Goal: Communication & Community: Answer question/provide support

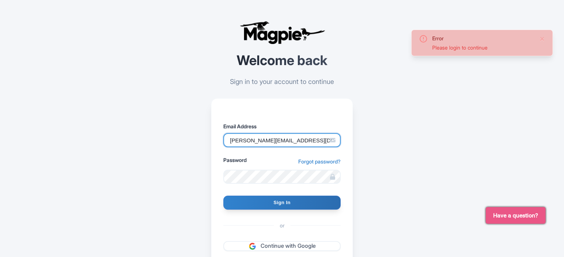
click at [275, 136] on input "marion.blanchot@citywonders.com" at bounding box center [281, 140] width 117 height 14
drag, startPoint x: 315, startPoint y: 140, endPoint x: 213, endPoint y: 143, distance: 102.7
click at [213, 143] on div "Email Address marion.blanchot@citywonders.com Password Forgot password? Sign In…" at bounding box center [282, 201] width 142 height 206
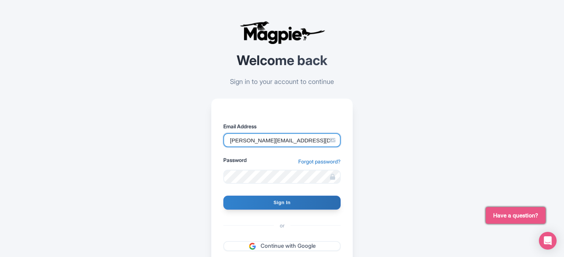
click at [236, 141] on input "marion.blanchot@citywonders.com" at bounding box center [281, 140] width 117 height 14
click at [268, 140] on input "federica.blanchot@citywonders.com" at bounding box center [281, 140] width 117 height 14
type input "federica.brocca@citywonders.com"
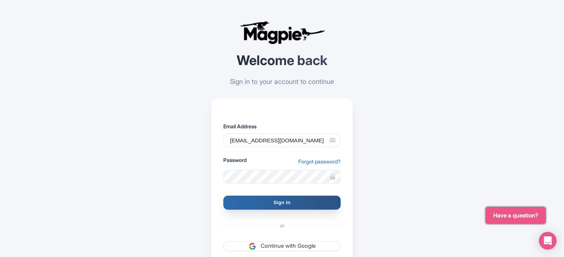
click at [257, 202] on input "Sign In" at bounding box center [281, 202] width 117 height 14
type input "Signing in..."
click at [254, 203] on input "Sign In" at bounding box center [281, 202] width 117 height 14
type input "Signing in..."
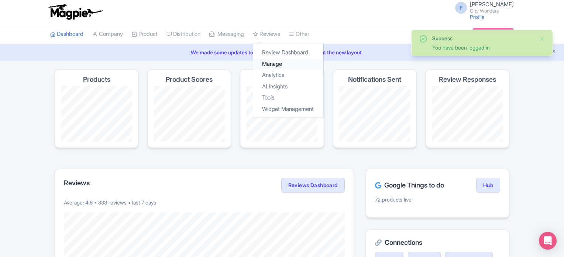
click at [284, 66] on link "Manage" at bounding box center [288, 63] width 70 height 11
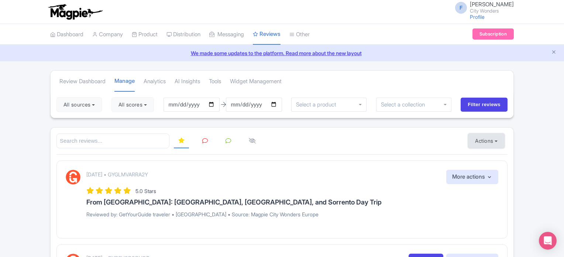
click at [487, 139] on button "Actions" at bounding box center [486, 140] width 37 height 15
click at [482, 157] on link "Import new reviews" at bounding box center [511, 159] width 87 height 14
click at [554, 53] on icon "Close announcement" at bounding box center [554, 52] width 6 height 6
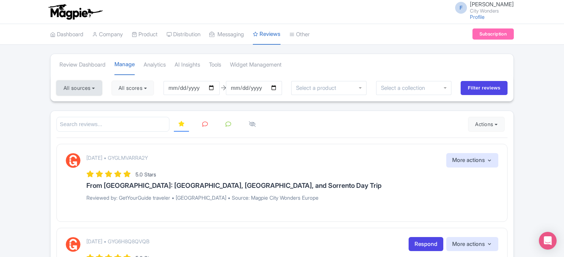
click at [92, 86] on button "All sources" at bounding box center [78, 87] width 45 height 15
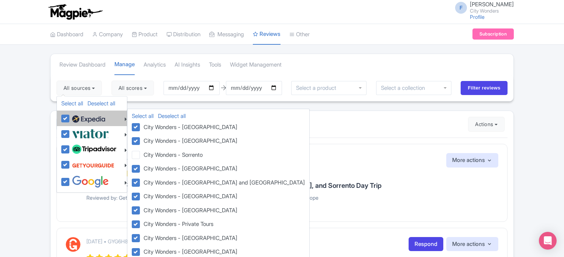
click at [70, 119] on label at bounding box center [87, 118] width 35 height 13
click at [70, 117] on input "checkbox" at bounding box center [72, 114] width 5 height 5
checkbox input "false"
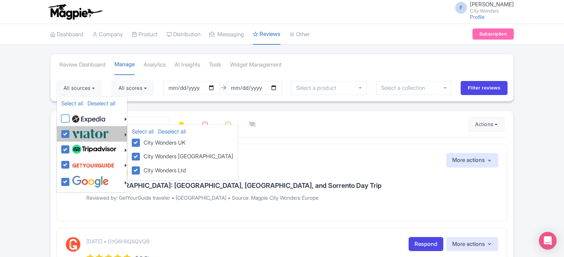
checkbox input "false"
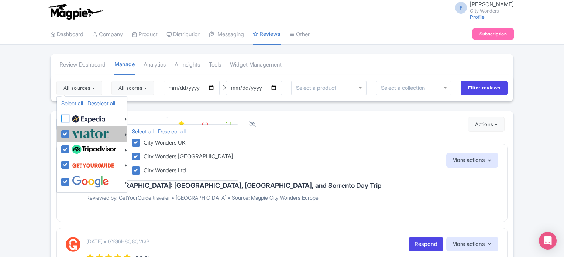
checkbox input "false"
click at [70, 132] on label at bounding box center [89, 133] width 39 height 12
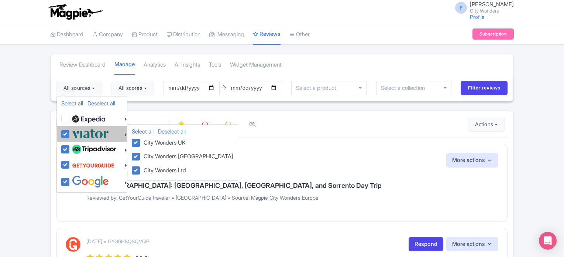
click at [70, 132] on input "checkbox" at bounding box center [72, 129] width 5 height 5
checkbox input "false"
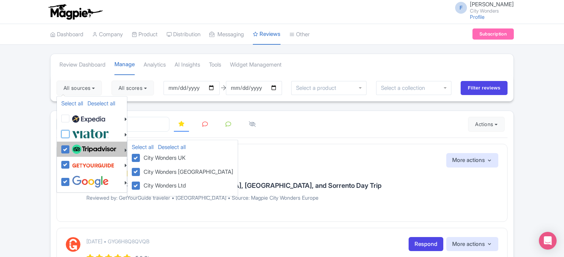
checkbox input "false"
click at [70, 145] on label at bounding box center [93, 149] width 46 height 13
click at [70, 145] on input "checkbox" at bounding box center [72, 145] width 5 height 5
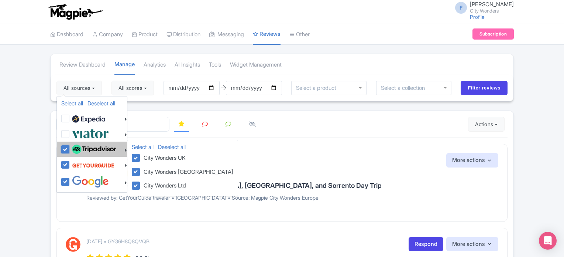
checkbox input "false"
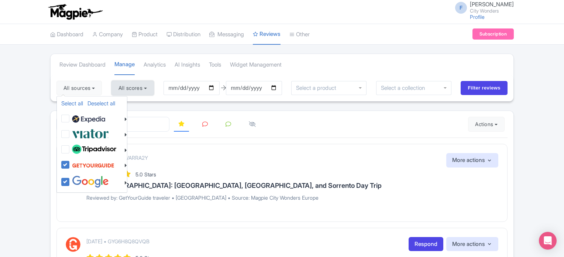
click at [135, 88] on button "All scores" at bounding box center [132, 87] width 42 height 15
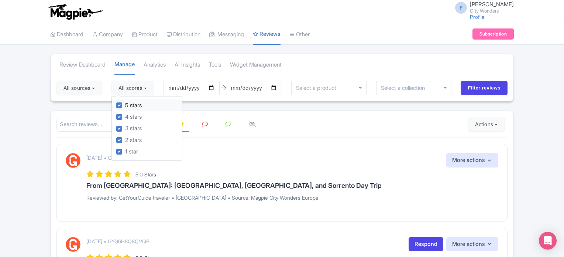
click at [125, 105] on label "5 stars" at bounding box center [133, 105] width 17 height 8
click at [125, 105] on input "5 stars" at bounding box center [127, 103] width 5 height 5
checkbox input "false"
click at [120, 113] on div "4 stars" at bounding box center [149, 116] width 66 height 11
click at [125, 117] on label "4 stars" at bounding box center [133, 117] width 17 height 8
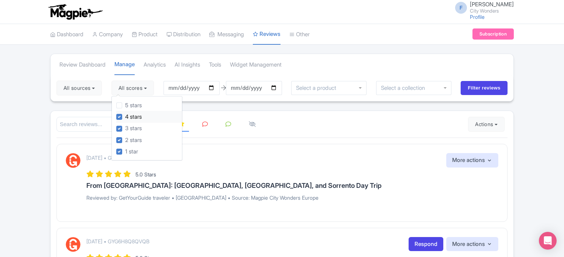
click at [125, 117] on input "4 stars" at bounding box center [127, 114] width 5 height 5
checkbox input "false"
click at [483, 89] on input "Filter reviews" at bounding box center [484, 88] width 47 height 14
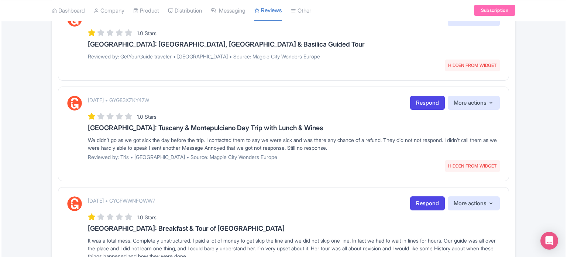
scroll to position [148, 0]
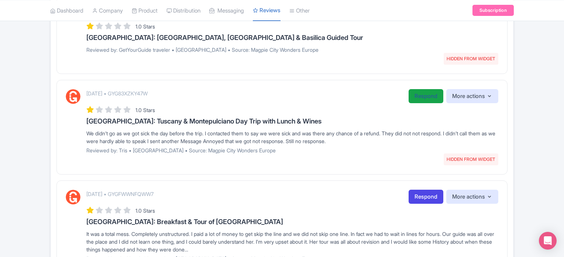
click at [412, 94] on link "Respond" at bounding box center [426, 96] width 35 height 14
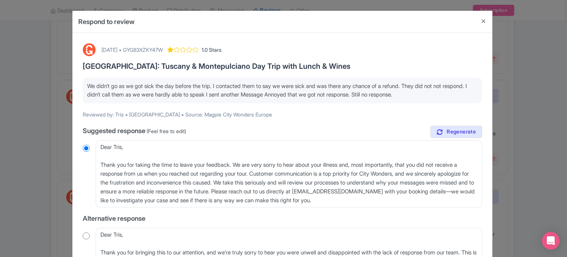
click at [163, 52] on div "[DATE] • GYG83XZKY47W" at bounding box center [132, 50] width 61 height 8
copy div "GYG83XZKY47W"
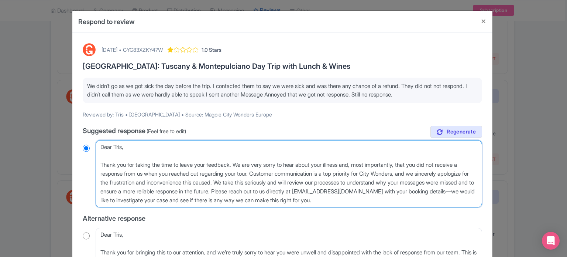
drag, startPoint x: 353, startPoint y: 165, endPoint x: 400, endPoint y: 198, distance: 57.2
click at [400, 198] on textarea "Dear Tris, Thank you for taking the time to leave your feedback. We are very so…" at bounding box center [289, 173] width 386 height 67
type textarea "Dear Tris, Thank you for taking the time to leave your feedback. We are very so…"
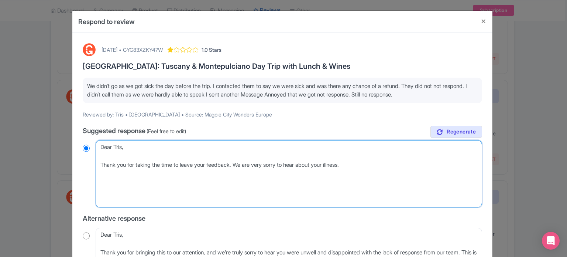
radio input "true"
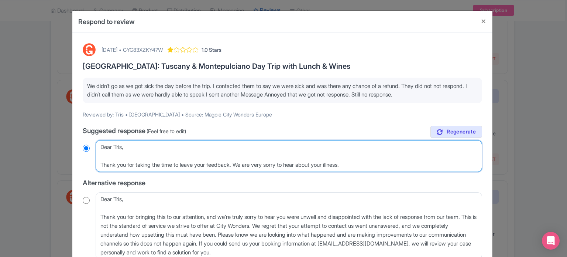
type textarea "Dear Tris, Thank you for taking the time to leave your feedback. We are very so…"
radio input "true"
type textarea "Dear Tris, Thank you for taking the time to leave your feedback. We are very so…"
radio input "true"
type textarea "Dear Tris, Thank you for taking the time to leave your feedback. We are very so…"
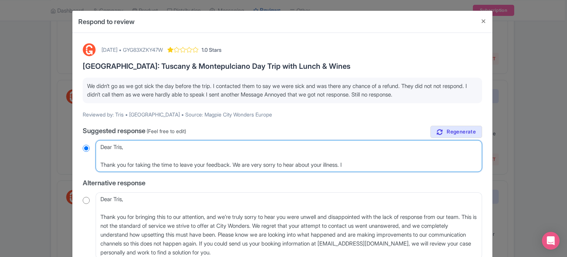
radio input "true"
type textarea "Dear Tris, Thank you for taking the time to leave your feedback. We are very so…"
radio input "true"
type textarea "Dear Tris, Thank you for taking the time to leave your feedback. We are very so…"
radio input "true"
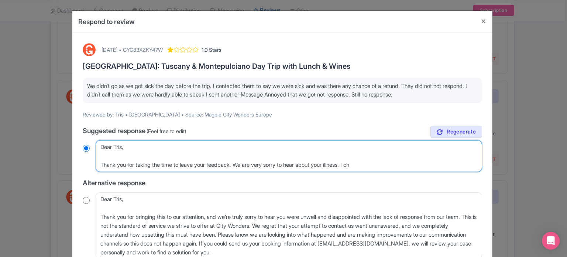
type textarea "Dear Tris, Thank you for taking the time to leave your feedback. We are very so…"
radio input "true"
type textarea "Dear Tris, Thank you for taking the time to leave your feedback. We are very so…"
radio input "true"
type textarea "Dear Tris, Thank you for taking the time to leave your feedback. We are very so…"
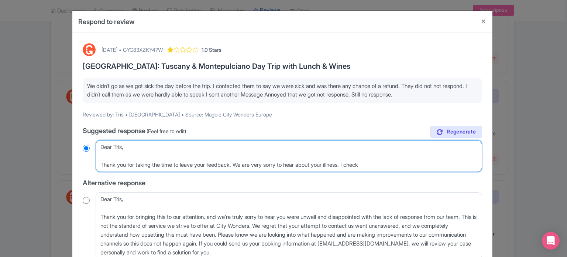
radio input "true"
type textarea "Dear Tris, Thank you for taking the time to leave your feedback. We are very so…"
radio input "true"
type textarea "Dear Tris, Thank you for taking the time to leave your feedback. We are very so…"
radio input "true"
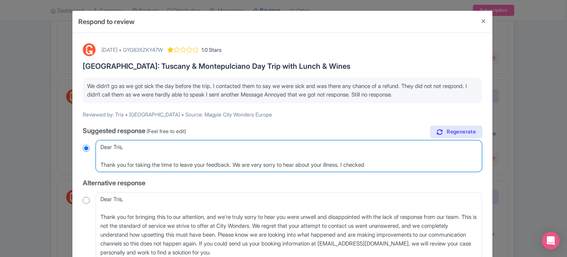
type textarea "Dear Tris, Thank you for taking the time to leave your feedback. We are very so…"
radio input "true"
type textarea "Dear Tris, Thank you for taking the time to leave your feedback. We are very so…"
radio input "true"
type textarea "Dear Tris, Thank you for taking the time to leave your feedback. We are very so…"
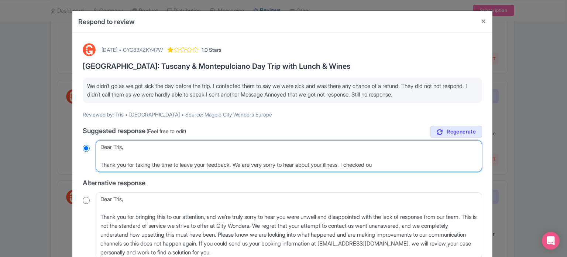
radio input "true"
type textarea "Dear Tris, Thank you for taking the time to leave your feedback. We are very so…"
radio input "true"
type textarea "Dear Tris, Thank you for taking the time to leave your feedback. We are very so…"
radio input "true"
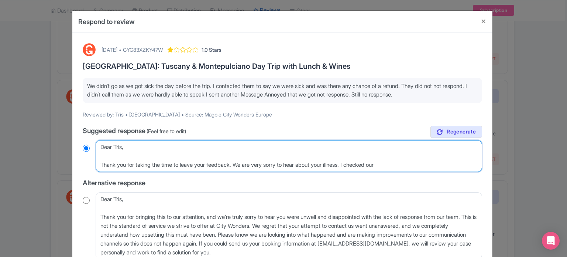
type textarea "Dear Tris, Thank you for taking the time to leave your feedback. We are very so…"
radio input "true"
type textarea "Dear Tris, Thank you for taking the time to leave your feedback. We are very so…"
radio input "true"
type textarea "Dear Tris, Thank you for taking the time to leave your feedback. We are very so…"
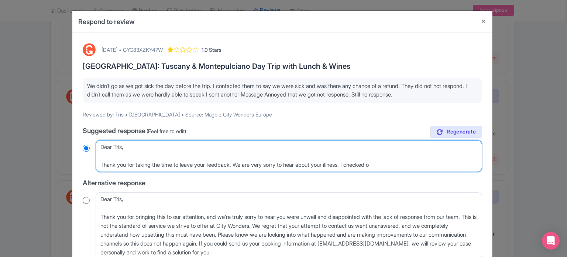
radio input "true"
type textarea "Dear Tris, Thank you for taking the time to leave your feedback. We are very so…"
radio input "true"
type textarea "Dear Tris, Thank you for taking the time to leave your feedback. We are very so…"
radio input "true"
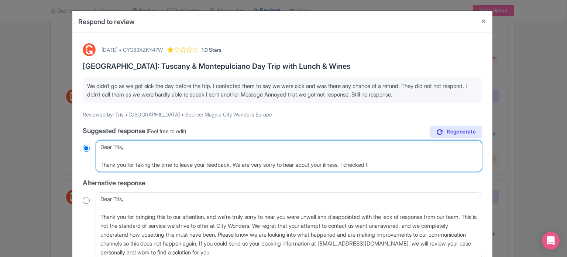
type textarea "Dear Tris, Thank you for taking the time to leave your feedback. We are very so…"
radio input "true"
type textarea "Dear Tris, Thank you for taking the time to leave your feedback. We are very so…"
radio input "true"
type textarea "Dear Tris, Thank you for taking the time to leave your feedback. We are very so…"
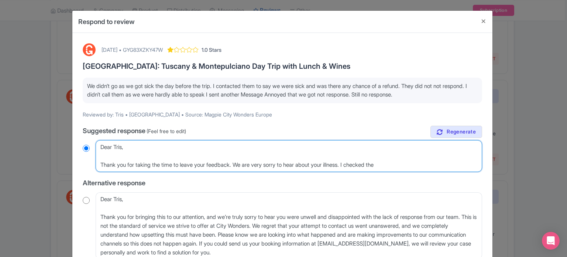
radio input "true"
type textarea "Dear Tris, Thank you for taking the time to leave your feedback. We are very so…"
radio input "true"
type textarea "Dear Tris, Thank you for taking the time to leave your feedback. We are very so…"
radio input "true"
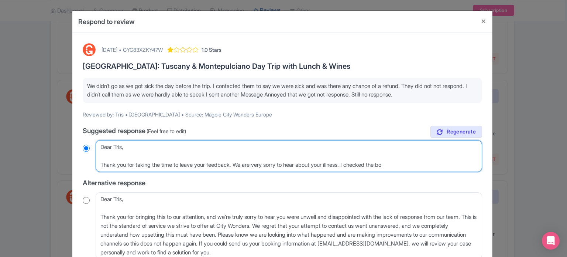
type textarea "Dear Tris, Thank you for taking the time to leave your feedback. We are very so…"
radio input "true"
type textarea "Dear Tris, Thank you for taking the time to leave your feedback. We are very so…"
radio input "true"
type textarea "Dear Tris, Thank you for taking the time to leave your feedback. We are very so…"
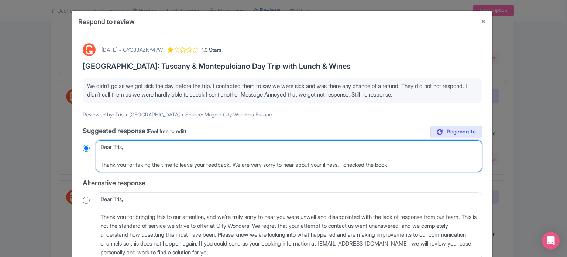
radio input "true"
type textarea "Dear Tris, Thank you for taking the time to leave your feedback. We are very so…"
radio input "true"
type textarea "Dear Tris, Thank you for taking the time to leave your feedback. We are very so…"
radio input "true"
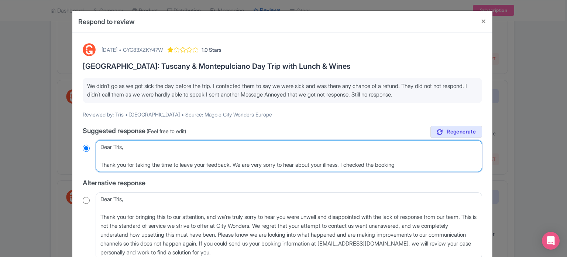
type textarea "Dear Tris, Thank you for taking the time to leave your feedback. We are very so…"
radio input "true"
type textarea "Dear Tris, Thank you for taking the time to leave your feedback. We are very so…"
radio input "true"
type textarea "Dear Tris, Thank you for taking the time to leave your feedback. We are very so…"
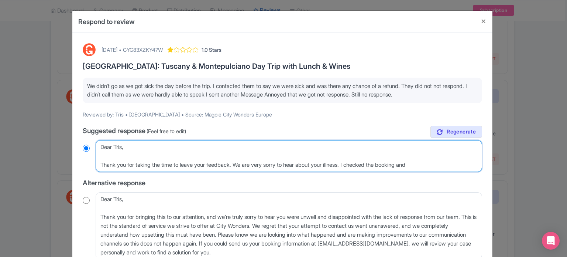
radio input "true"
type textarea "Dear Tris, Thank you for taking the time to leave your feedback. We are very so…"
radio input "true"
type textarea "Dear Tris, Thank you for taking the time to leave your feedback. We are very so…"
radio input "true"
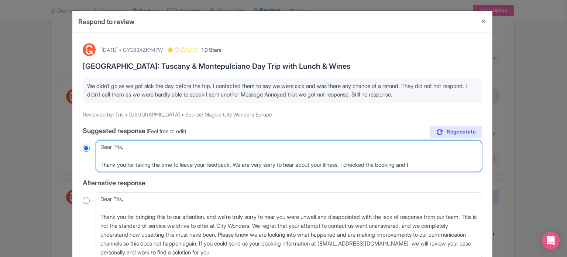
type textarea "Dear Tris, Thank you for taking the time to leave your feedback. We are very so…"
radio input "true"
type textarea "Dear Tris, Thank you for taking the time to leave your feedback. We are very so…"
radio input "true"
type textarea "Dear Tris, Thank you for taking the time to leave your feedback. We are very so…"
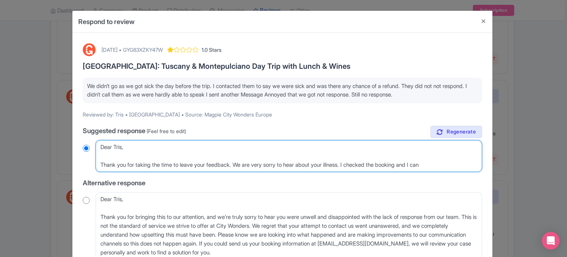
radio input "true"
type textarea "Dear Tris, Thank you for taking the time to leave your feedback. We are very so…"
radio input "true"
type textarea "Dear Tris, Thank you for taking the time to leave your feedback. We are very so…"
radio input "true"
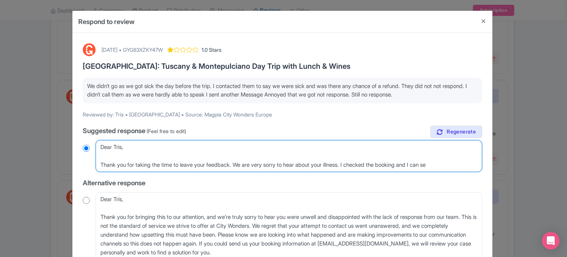
type textarea "Dear Tris, Thank you for taking the time to leave your feedback. We are very so…"
radio input "true"
type textarea "Dear Tris, Thank you for taking the time to leave your feedback. We are very so…"
radio input "true"
type textarea "Dear Tris, Thank you for taking the time to leave your feedback. We are very so…"
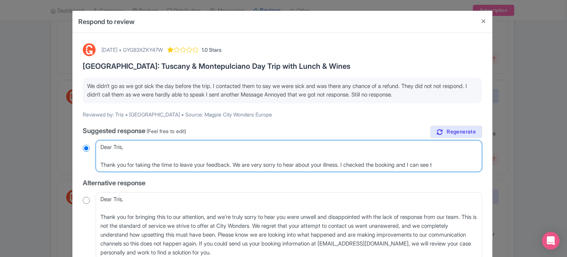
radio input "true"
type textarea "Dear Tris, Thank you for taking the time to leave your feedback. We are very so…"
radio input "true"
type textarea "Dear Tris, Thank you for taking the time to leave your feedback. We are very so…"
radio input "true"
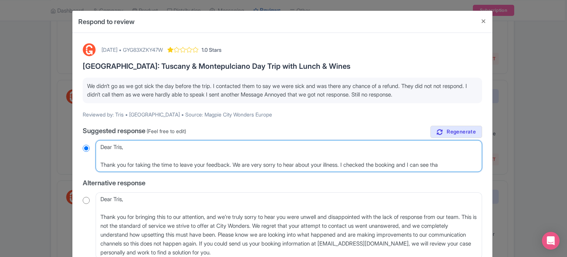
type textarea "Dear Tris, Thank you for taking the time to leave your feedback. We are very so…"
radio input "true"
type textarea "Dear Tris, Thank you for taking the time to leave your feedback. We are very so…"
radio input "true"
type textarea "Dear Tris, Thank you for taking the time to leave your feedback. We are very so…"
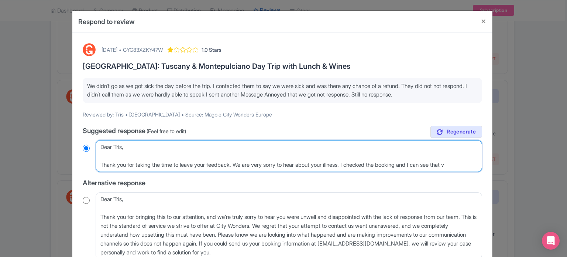
radio input "true"
type textarea "Dear Tris, Thank you for taking the time to leave your feedback. We are very so…"
radio input "true"
type textarea "Dear Tris, Thank you for taking the time to leave your feedback. We are very so…"
radio input "true"
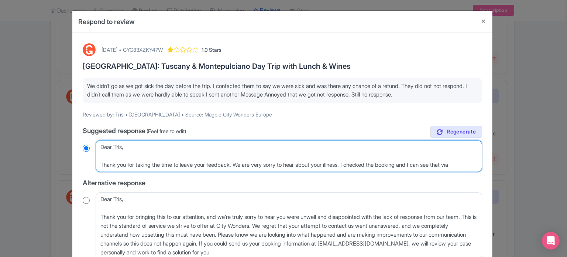
type textarea "Dear Tris, Thank you for taking the time to leave your feedback. We are very so…"
radio input "true"
type textarea "Dear Tris, Thank you for taking the time to leave your feedback. We are very so…"
radio input "true"
type textarea "Dear Tris, Thank you for taking the time to leave your feedback. We are very so…"
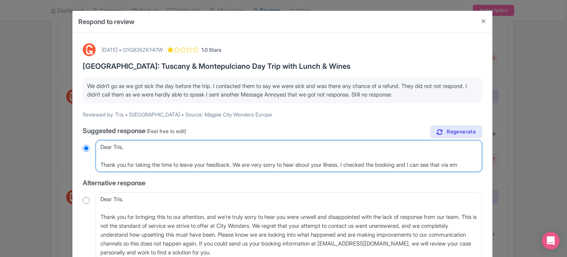
radio input "true"
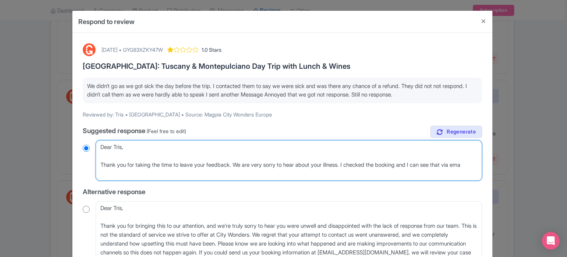
type textarea "Dear Tris, Thank you for taking the time to leave your feedback. We are very so…"
radio input "true"
type textarea "Dear Tris, Thank you for taking the time to leave your feedback. We are very so…"
radio input "true"
type textarea "Dear Tris, Thank you for taking the time to leave your feedback. We are very so…"
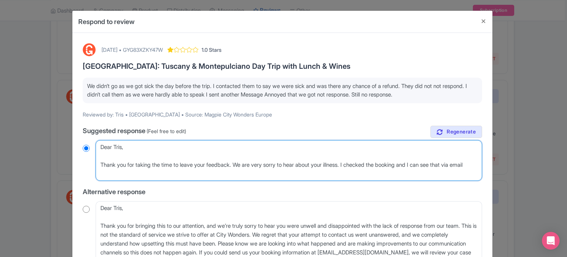
radio input "true"
type textarea "Dear Tris, Thank you for taking the time to leave your feedback. We are very so…"
radio input "true"
type textarea "Dear Tris, Thank you for taking the time to leave your feedback. We are very so…"
radio input "true"
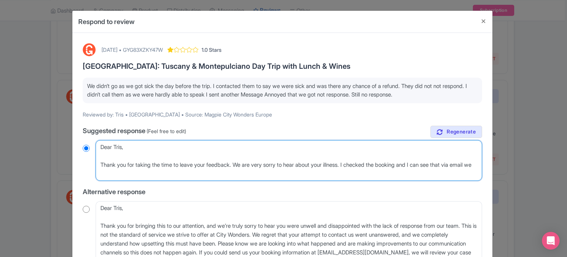
type textarea "Dear Tris, Thank you for taking the time to leave your feedback. We are very so…"
radio input "true"
type textarea "Dear Tris, Thank you for taking the time to leave your feedback. We are very so…"
radio input "true"
type textarea "Dear Tris, Thank you for taking the time to leave your feedback. We are very so…"
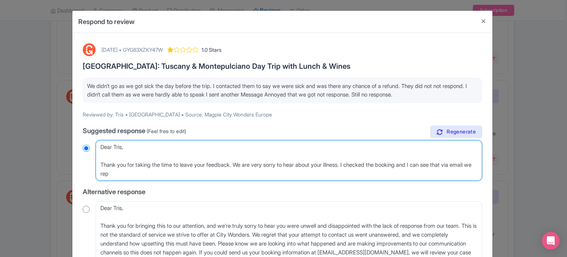
radio input "true"
type textarea "Dear Tris, Thank you for taking the time to leave your feedback. We are very so…"
radio input "true"
type textarea "Dear Tris, Thank you for taking the time to leave your feedback. We are very so…"
radio input "true"
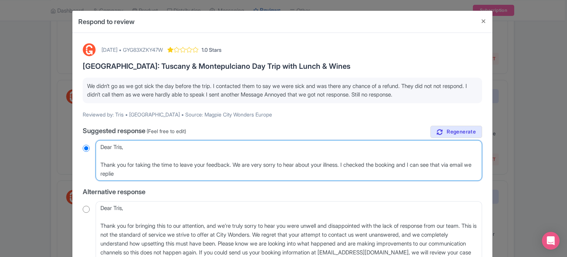
type textarea "Dear Tris, Thank you for taking the time to leave your feedback. We are very so…"
radio input "true"
type textarea "Dear Tris, Thank you for taking the time to leave your feedback. We are very so…"
radio input "true"
type textarea "Dear Tris, Thank you for taking the time to leave your feedback. We are very so…"
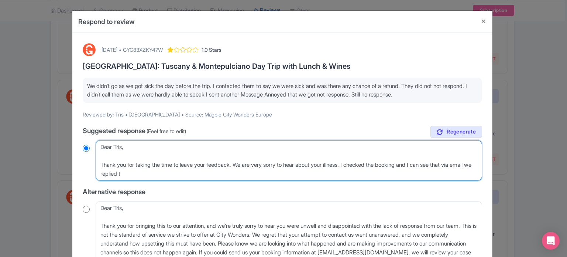
radio input "true"
type textarea "Dear Tris, Thank you for taking the time to leave your feedback. We are very so…"
radio input "true"
type textarea "Dear Tris, Thank you for taking the time to leave your feedback. We are very so…"
radio input "true"
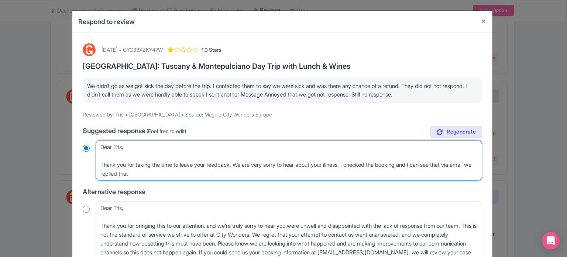
type textarea "Dear Tris, Thank you for taking the time to leave your feedback. We are very so…"
radio input "true"
type textarea "Dear Tris, Thank you for taking the time to leave your feedback. We are very so…"
radio input "true"
type textarea "Dear Tris, Thank you for taking the time to leave your feedback. We are very so…"
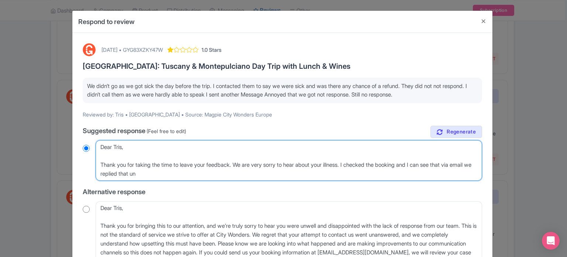
radio input "true"
type textarea "Dear Tris, Thank you for taking the time to leave your feedback. We are very so…"
radio input "true"
type textarea "Dear Tris, Thank you for taking the time to leave your feedback. We are very so…"
radio input "true"
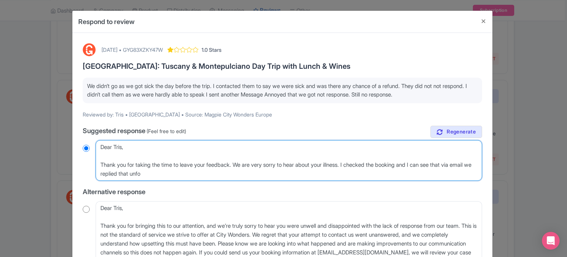
type textarea "Dear Tris, Thank you for taking the time to leave your feedback. We are very so…"
radio input "true"
type textarea "Dear Tris, Thank you for taking the time to leave your feedback. We are very so…"
radio input "true"
type textarea "Dear Tris, Thank you for taking the time to leave your feedback. We are very so…"
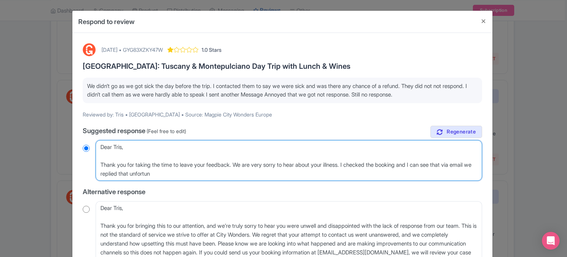
radio input "true"
type textarea "Dear Tris, Thank you for taking the time to leave your feedback. We are very so…"
radio input "true"
type textarea "Dear Tris, Thank you for taking the time to leave your feedback. We are very so…"
radio input "true"
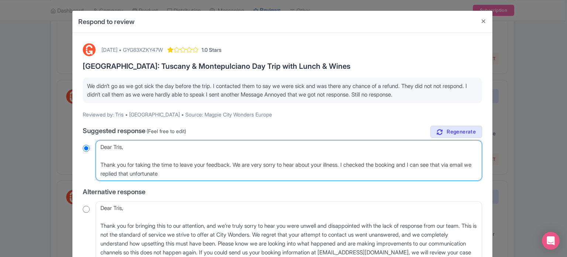
type textarea "Dear Tris, Thank you for taking the time to leave your feedback. We are very so…"
radio input "true"
type textarea "Dear Tris, Thank you for taking the time to leave your feedback. We are very so…"
radio input "true"
type textarea "Dear Tris, Thank you for taking the time to leave your feedback. We are very so…"
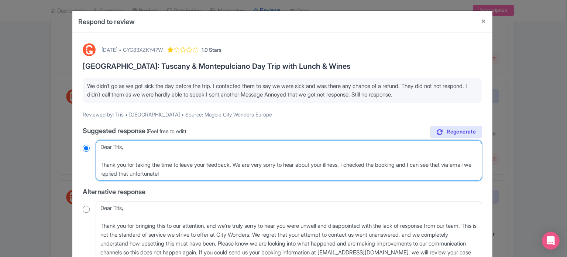
radio input "true"
type textarea "Dear Tris, Thank you for taking the time to leave your feedback. We are very so…"
radio input "true"
type textarea "Dear Tris, Thank you for taking the time to leave your feedback. We are very so…"
radio input "true"
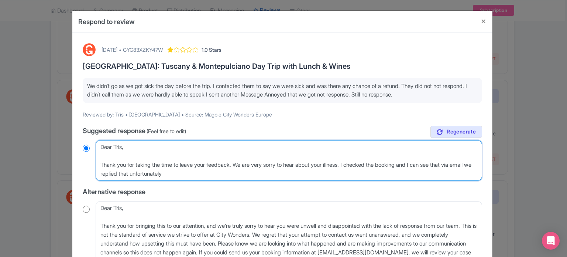
type textarea "Dear Tris, Thank you for taking the time to leave your feedback. We are very so…"
radio input "true"
type textarea "Dear Tris, Thank you for taking the time to leave your feedback. We are very so…"
radio input "true"
type textarea "Dear Tris, Thank you for taking the time to leave your feedback. We are very so…"
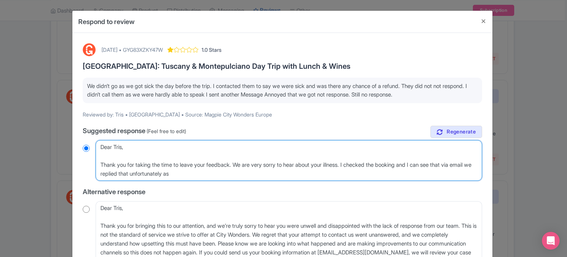
radio input "true"
type textarea "Dear Tris, Thank you for taking the time to leave your feedback. We are very so…"
radio input "true"
type textarea "Dear Tris, Thank you for taking the time to leave your feedback. We are very so…"
radio input "true"
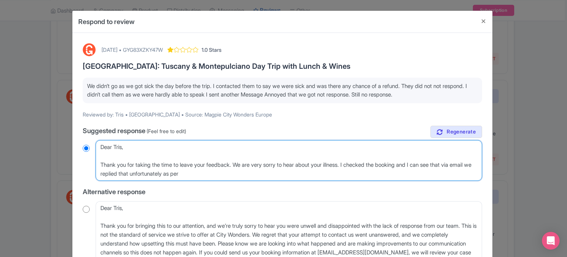
type textarea "Dear Tris, Thank you for taking the time to leave your feedback. We are very so…"
radio input "true"
type textarea "Dear Tris, Thank you for taking the time to leave your feedback. We are very so…"
radio input "true"
type textarea "Dear Tris, Thank you for taking the time to leave your feedback. We are very so…"
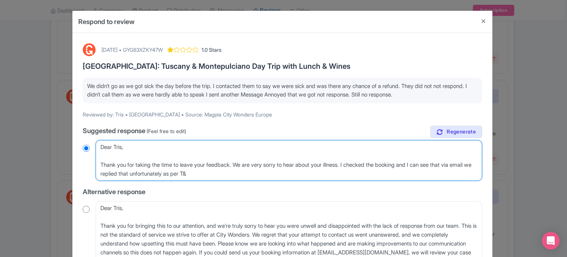
radio input "true"
type textarea "Dear Tris, Thank you for taking the time to leave your feedback. We are very so…"
radio input "true"
type textarea "Dear Tris, Thank you for taking the time to leave your feedback. We are very so…"
radio input "true"
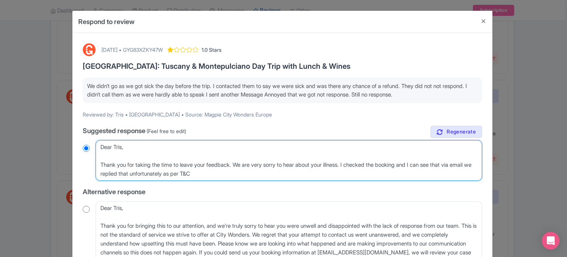
type textarea "Dear Tris, Thank you for taking the time to leave your feedback. We are very so…"
radio input "true"
type textarea "Dear Tris, Thank you for taking the time to leave your feedback. We are very so…"
radio input "true"
type textarea "Dear Tris, Thank you for taking the time to leave your feedback. We are very so…"
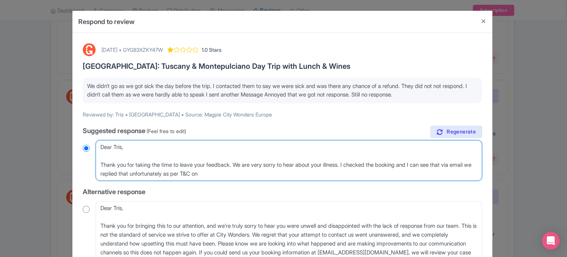
radio input "true"
type textarea "Dear Tris, Thank you for taking the time to leave your feedback. We are very so…"
radio input "true"
type textarea "Dear Tris, Thank you for taking the time to leave your feedback. We are very so…"
radio input "true"
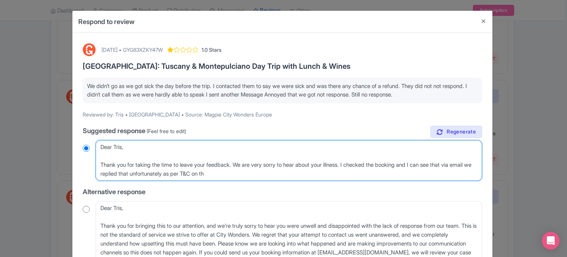
type textarea "Dear Tris, Thank you for taking the time to leave your feedback. We are very so…"
radio input "true"
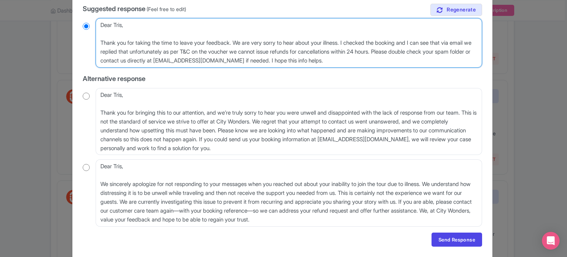
scroll to position [144, 0]
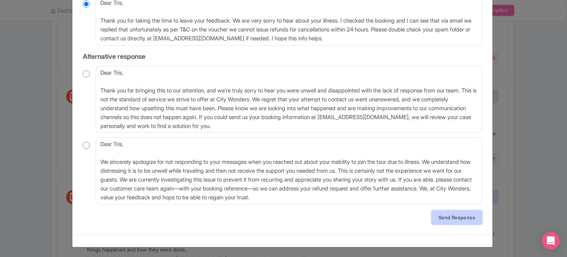
click at [447, 218] on link "Send Response" at bounding box center [456, 217] width 51 height 14
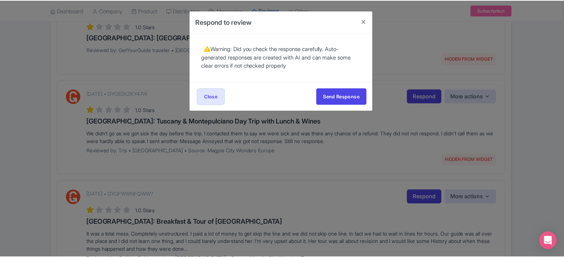
scroll to position [0, 0]
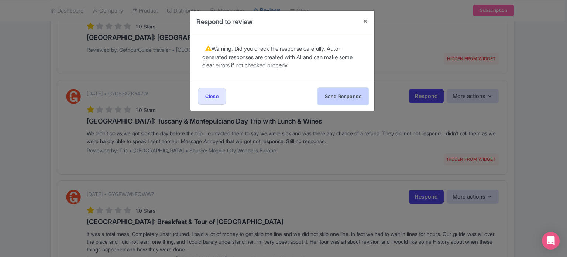
click at [338, 103] on button "Send Response" at bounding box center [343, 96] width 51 height 17
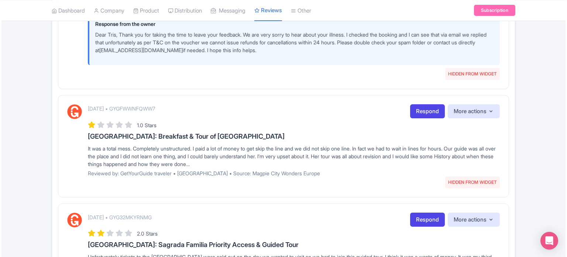
scroll to position [295, 0]
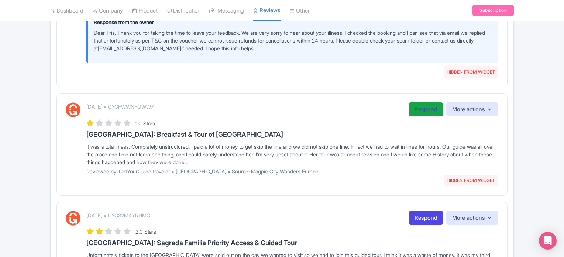
click at [412, 109] on link "Respond" at bounding box center [426, 109] width 35 height 14
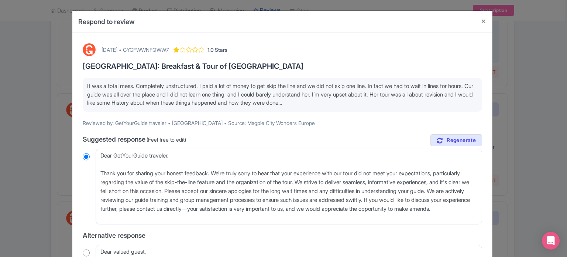
click at [166, 47] on div "[DATE] • GYGFWWNFQWW7" at bounding box center [135, 50] width 67 height 8
copy div "GYGFWWNFQWW7"
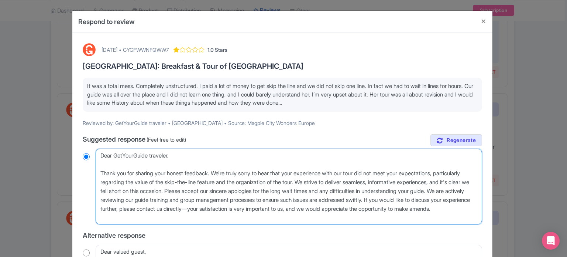
drag, startPoint x: 100, startPoint y: 156, endPoint x: 171, endPoint y: 153, distance: 70.9
click at [171, 153] on textarea "Dear GetYourGuide traveler, Thank you for sharing your honest feedback. We're t…" at bounding box center [289, 186] width 386 height 76
type textarea "H, Thank you for sharing your honest feedback. We're truly sorry to hear that y…"
radio input "true"
type textarea "Hw, Thank you for sharing your honest feedback. We're truly sorry to hear that …"
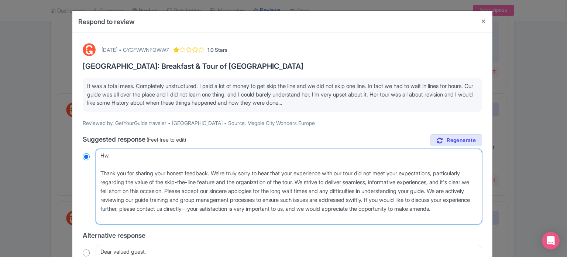
radio input "true"
type textarea "H, Thank you for sharing your honest feedback. We're truly sorry to hear that y…"
radio input "true"
type textarea "He, Thank you for sharing your honest feedback. We're truly sorry to hear that …"
radio input "true"
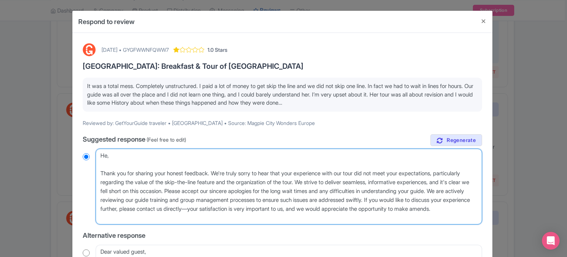
type textarea "Hel, Thank you for sharing your honest feedback. We're truly sorry to hear that…"
radio input "true"
type textarea "Hell, Thank you for sharing your honest feedback. We're truly sorry to hear tha…"
radio input "true"
type textarea "Hello, Thank you for sharing your honest feedback. We're truly sorry to hear th…"
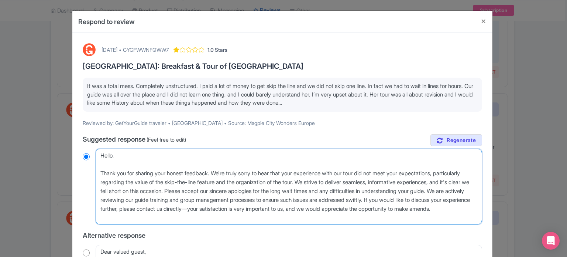
radio input "true"
drag, startPoint x: 337, startPoint y: 181, endPoint x: 170, endPoint y: 202, distance: 168.8
click at [170, 202] on textarea "Dear GetYourGuide traveler, Thank you for sharing your honest feedback. We're t…" at bounding box center [289, 186] width 386 height 76
type textarea "Hello, Thank you for sharing your honest feedback. We're truly sorry to hear th…"
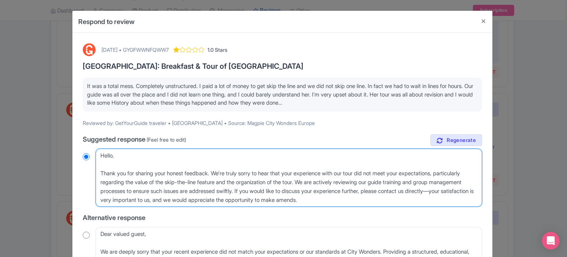
radio input "true"
type textarea "Hello, Thank you for sharing your honest feedback. We're truly sorry to hear th…"
radio input "true"
type textarea "Hello, Thank you for sharing your honest feedback. We're truly sorry to hear th…"
radio input "true"
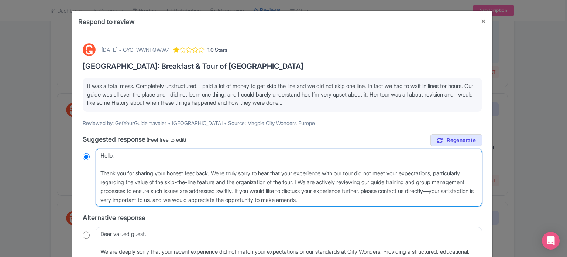
type textarea "Hello, Thank you for sharing your honest feedback. We're truly sorry to hear th…"
radio input "true"
type textarea "Hello, Thank you for sharing your honest feedback. We're truly sorry to hear th…"
radio input "true"
type textarea "Hello, Thank you for sharing your honest feedback. We're truly sorry to hear th…"
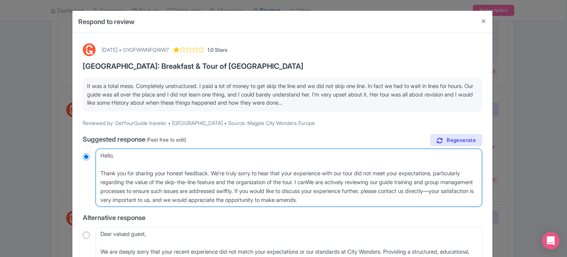
radio input "true"
type textarea "Hello, Thank you for sharing your honest feedback. We're truly sorry to hear th…"
radio input "true"
type textarea "Hello, Thank you for sharing your honest feedback. We're truly sorry to hear th…"
radio input "true"
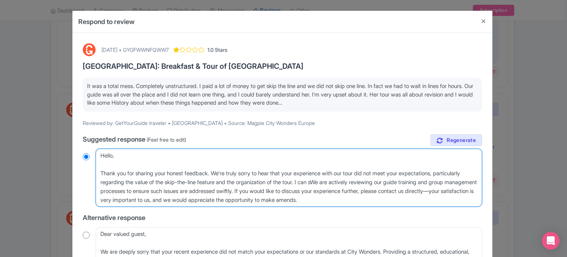
type textarea "Hello, Thank you for sharing your honest feedback. We're truly sorry to hear th…"
radio input "true"
type textarea "Hello, Thank you for sharing your honest feedback. We're truly sorry to hear th…"
radio input "true"
type textarea "Hello, Thank you for sharing your honest feedback. We're truly sorry to hear th…"
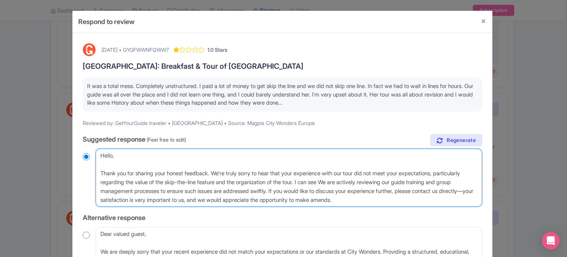
radio input "true"
type textarea "Hello, Thank you for sharing your honest feedback. We're truly sorry to hear th…"
radio input "true"
type textarea "Hello, Thank you for sharing your honest feedback. We're truly sorry to hear th…"
radio input "true"
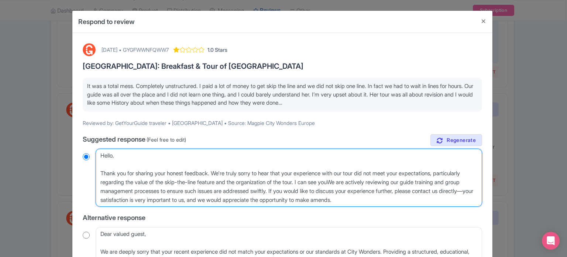
type textarea "Hello, Thank you for sharing your honest feedback. We're truly sorry to hear th…"
radio input "true"
type textarea "Hello, Thank you for sharing your honest feedback. We're truly sorry to hear th…"
radio input "true"
type textarea "Hello, Thank you for sharing your honest feedback. We're truly sorry to hear th…"
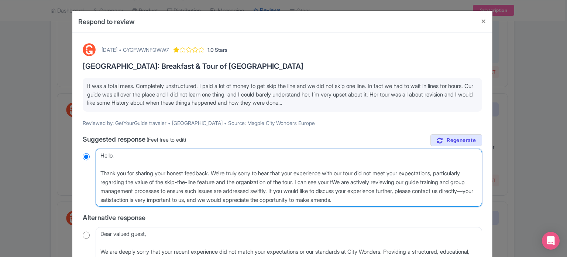
radio input "true"
type textarea "Hello, Thank you for sharing your honest feedback. We're truly sorry to hear th…"
radio input "true"
type textarea "Hello, Thank you for sharing your honest feedback. We're truly sorry to hear th…"
radio input "true"
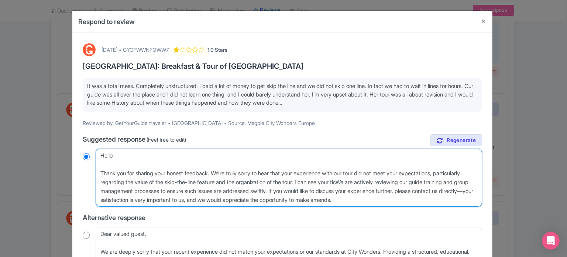
type textarea "Hello, Thank you for sharing your honest feedback. We're truly sorry to hear th…"
radio input "true"
type textarea "Hello, Thank you for sharing your honest feedback. We're truly sorry to hear th…"
radio input "true"
type textarea "Hello, Thank you for sharing your honest feedback. We're truly sorry to hear th…"
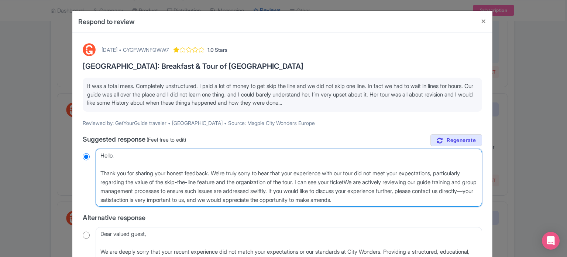
radio input "true"
type textarea "Hello, Thank you for sharing your honest feedback. We're truly sorry to hear th…"
radio input "true"
type textarea "Hello, Thank you for sharing your honest feedback. We're truly sorry to hear th…"
radio input "true"
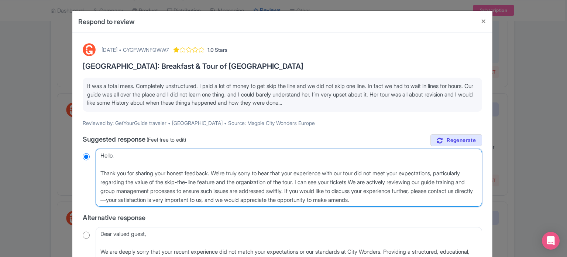
type textarea "Hello, Thank you for sharing your honest feedback. We're truly sorry to hear th…"
radio input "true"
type textarea "Hello, Thank you for sharing your honest feedback. We're truly sorry to hear th…"
radio input "true"
type textarea "Hello, Thank you for sharing your honest feedback. We're truly sorry to hear th…"
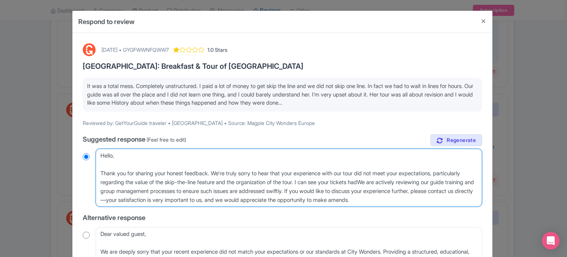
radio input "true"
type textarea "Hello, Thank you for sharing your honest feedback. We're truly sorry to hear th…"
radio input "true"
type textarea "Hello, Thank you for sharing your honest feedback. We're truly sorry to hear th…"
radio input "true"
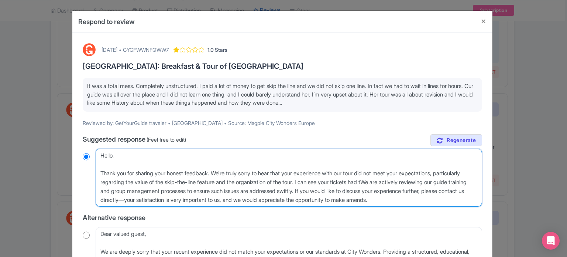
type textarea "Hello, Thank you for sharing your honest feedback. We're truly sorry to hear th…"
radio input "true"
type textarea "Hello, Thank you for sharing your honest feedback. We're truly sorry to hear th…"
radio input "true"
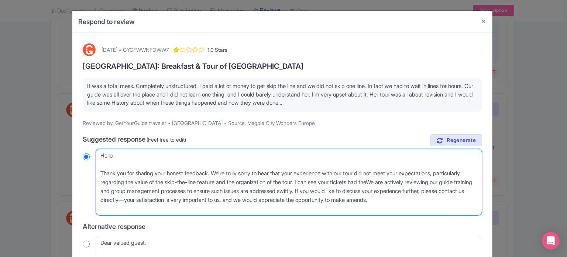
type textarea "Hello, Thank you for sharing your honest feedback. We're truly sorry to hear th…"
radio input "true"
type textarea "Hello, Thank you for sharing your honest feedback. We're truly sorry to hear th…"
radio input "true"
type textarea "Hello, Thank you for sharing your honest feedback. We're truly sorry to hear th…"
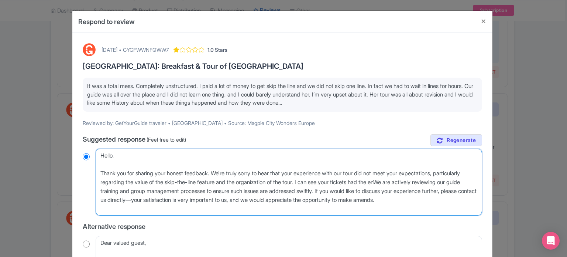
radio input "true"
type textarea "Hello, Thank you for sharing your honest feedback. We're truly sorry to hear th…"
radio input "true"
type textarea "Hello, Thank you for sharing your honest feedback. We're truly sorry to hear th…"
radio input "true"
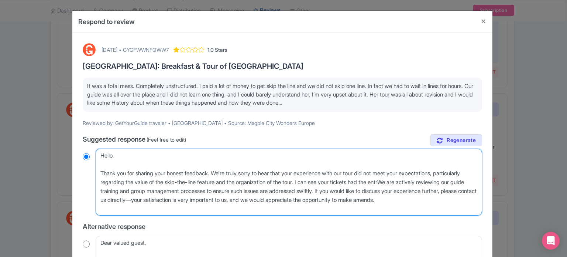
type textarea "Hello, Thank you for sharing your honest feedback. We're truly sorry to hear th…"
radio input "true"
type textarea "Hello, Thank you for sharing your honest feedback. We're truly sorry to hear th…"
radio input "true"
type textarea "Hello, Thank you for sharing your honest feedback. We're truly sorry to hear th…"
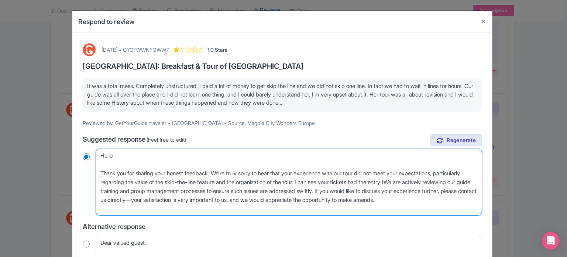
radio input "true"
type textarea "Hello, Thank you for sharing your honest feedback. We're truly sorry to hear th…"
radio input "true"
type textarea "Hello, Thank you for sharing your honest feedback. We're truly sorry to hear th…"
radio input "true"
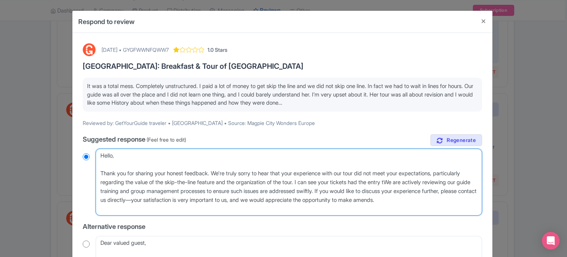
type textarea "Hello, Thank you for sharing your honest feedback. We're truly sorry to hear th…"
radio input "true"
type textarea "Hello, Thank you for sharing your honest feedback. We're truly sorry to hear th…"
radio input "true"
type textarea "Hello, Thank you for sharing your honest feedback. We're truly sorry to hear th…"
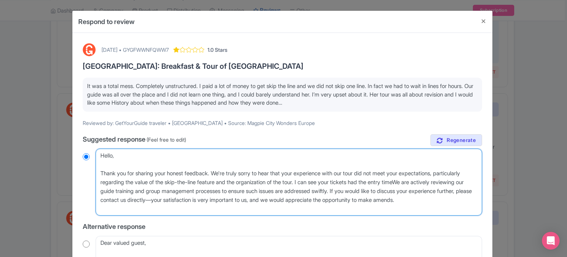
radio input "true"
type textarea "Hello, Thank you for sharing your honest feedback. We're truly sorry to hear th…"
radio input "true"
type textarea "Hello, Thank you for sharing your honest feedback. We're truly sorry to hear th…"
radio input "true"
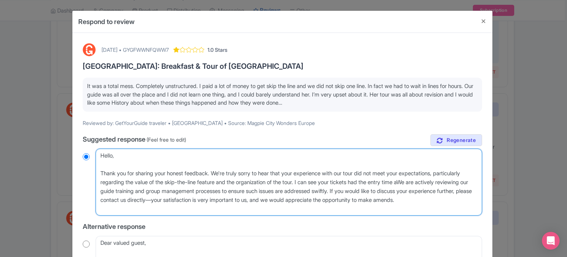
type textarea "Hello, Thank you for sharing your honest feedback. We're truly sorry to hear th…"
radio input "true"
type textarea "Hello, Thank you for sharing your honest feedback. We're truly sorry to hear th…"
radio input "true"
type textarea "Hello, Thank you for sharing your honest feedback. We're truly sorry to hear th…"
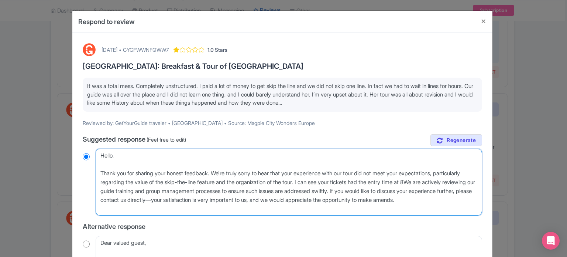
radio input "true"
type textarea "Hello, Thank you for sharing your honest feedback. We're truly sorry to hear th…"
radio input "true"
type textarea "Hello, Thank you for sharing your honest feedback. We're truly sorry to hear th…"
radio input "true"
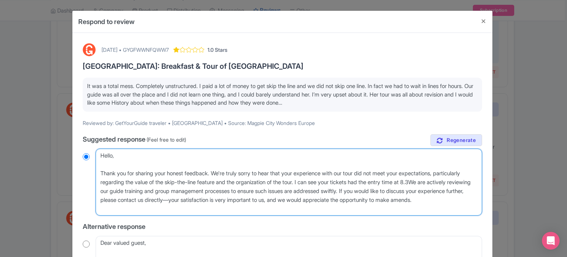
type textarea "Hello, Thank you for sharing your honest feedback. We're truly sorry to hear th…"
radio input "true"
type textarea "Hello, Thank you for sharing your honest feedback. We're truly sorry to hear th…"
radio input "true"
type textarea "Hello, Thank you for sharing your honest feedback. We're truly sorry to hear th…"
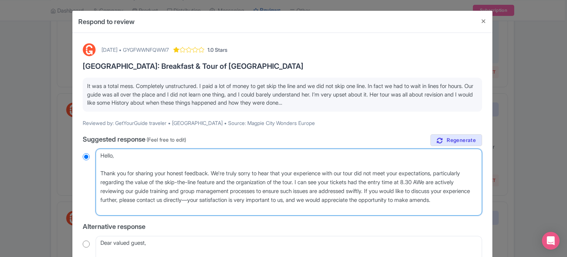
radio input "true"
type textarea "Hello, Thank you for sharing your honest feedback. We're truly sorry to hear th…"
radio input "true"
type textarea "Hello, Thank you for sharing your honest feedback. We're truly sorry to hear th…"
radio input "true"
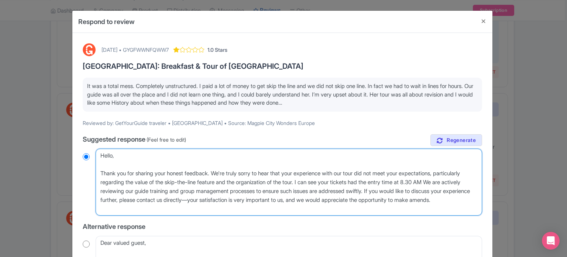
type textarea "Hello, Thank you for sharing your honest feedback. We're truly sorry to hear th…"
radio input "true"
type textarea "Hello, Thank you for sharing your honest feedback. We're truly sorry to hear th…"
radio input "true"
type textarea "Hello, Thank you for sharing your honest feedback. We're truly sorry to hear th…"
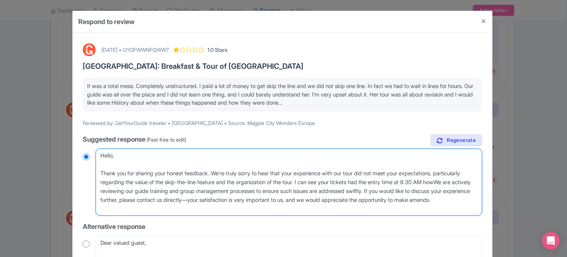
radio input "true"
type textarea "Hello, Thank you for sharing your honest feedback. We're truly sorry to hear th…"
radio input "true"
type textarea "Hello, Thank you for sharing your honest feedback. We're truly sorry to hear th…"
radio input "true"
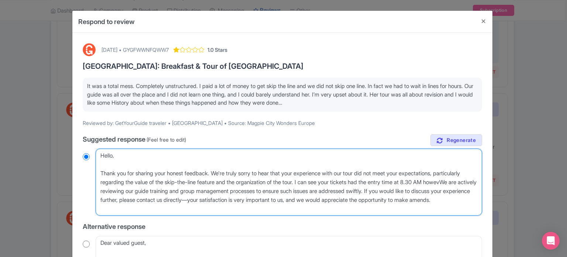
type textarea "Hello, Thank you for sharing your honest feedback. We're truly sorry to hear th…"
radio input "true"
type textarea "Hello, Thank you for sharing your honest feedback. We're truly sorry to hear th…"
radio input "true"
type textarea "Hello, Thank you for sharing your honest feedback. We're truly sorry to hear th…"
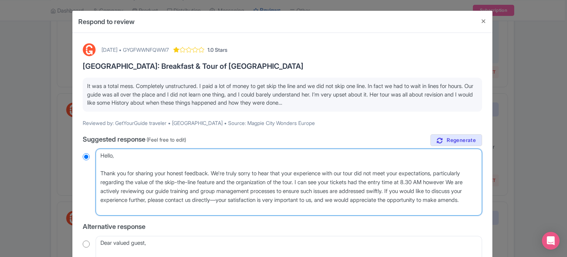
radio input "true"
type textarea "Hello, Thank you for sharing your honest feedback. We're truly sorry to hear th…"
radio input "true"
type textarea "Hello, Thank you for sharing your honest feedback. We're truly sorry to hear th…"
radio input "true"
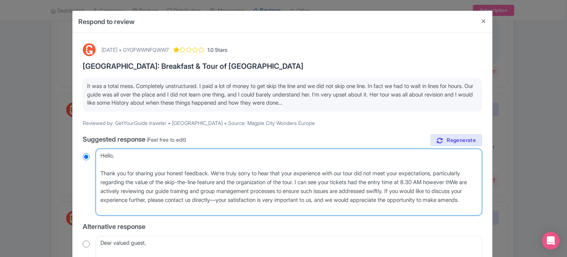
type textarea "Hello, Thank you for sharing your honest feedback. We're truly sorry to hear th…"
radio input "true"
type textarea "Hello, Thank you for sharing your honest feedback. We're truly sorry to hear th…"
radio input "true"
type textarea "Hello, Thank you for sharing your honest feedback. We're truly sorry to hear th…"
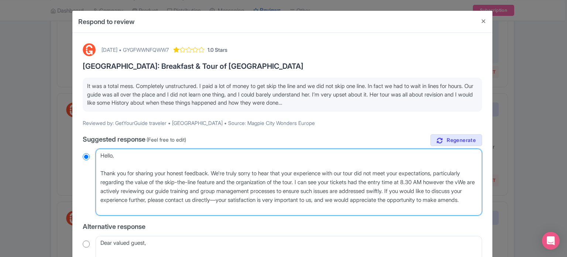
radio input "true"
type textarea "Hello, Thank you for sharing your honest feedback. We're truly sorry to hear th…"
radio input "true"
type textarea "Hello, Thank you for sharing your honest feedback. We're truly sorry to hear th…"
radio input "true"
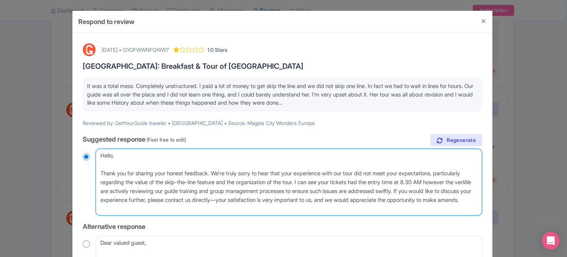
type textarea "Hello, Thank you for sharing your honest feedback. We're truly sorry to hear th…"
radio input "true"
type textarea "Hello, Thank you for sharing your honest feedback. We're truly sorry to hear th…"
radio input "true"
type textarea "Hello, Thank you for sharing your honest feedback. We're truly sorry to hear th…"
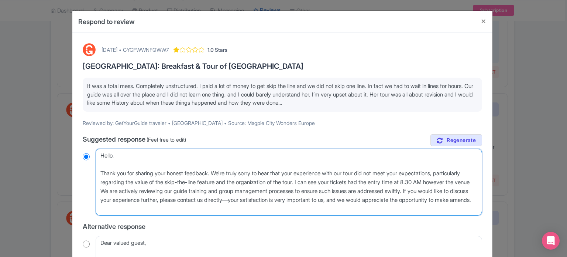
radio input "true"
type textarea "Hello, Thank you for sharing your honest feedback. We're truly sorry to hear th…"
radio input "true"
type textarea "Hello, Thank you for sharing your honest feedback. We're truly sorry to hear th…"
radio input "true"
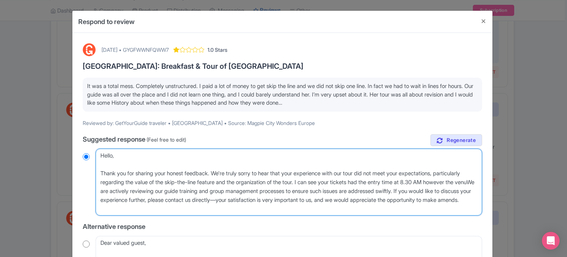
type textarea "Hello, Thank you for sharing your honest feedback. We're truly sorry to hear th…"
radio input "true"
type textarea "Hello, Thank you for sharing your honest feedback. We're truly sorry to hear th…"
radio input "true"
type textarea "Hello, Thank you for sharing your honest feedback. We're truly sorry to hear th…"
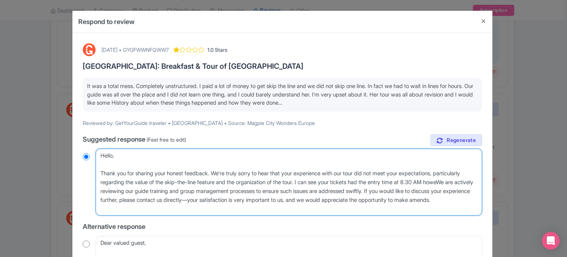
radio input "true"
type textarea "Hello, Thank you for sharing your honest feedback. We're truly sorry to hear th…"
radio input "true"
type textarea "Hello, Thank you for sharing your honest feedback. We're truly sorry to hear th…"
radio input "true"
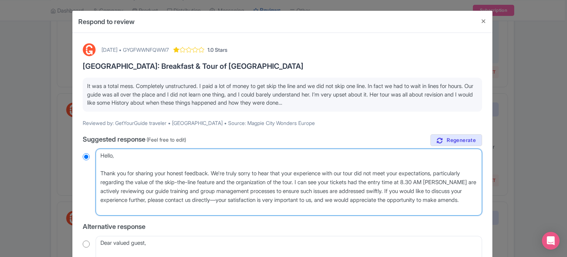
type textarea "Hello, Thank you for sharing your honest feedback. We're truly sorry to hear th…"
radio input "true"
type textarea "Hello, Thank you for sharing your honest feedback. We're truly sorry to hear th…"
radio input "true"
type textarea "Hello, Thank you for sharing your honest feedback. We're truly sorry to hear th…"
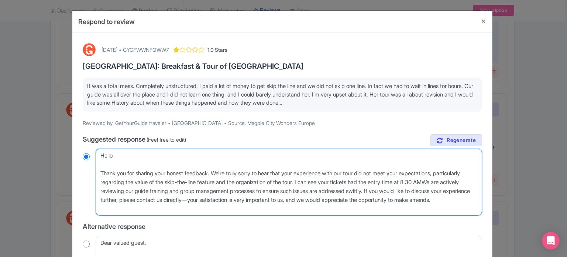
radio input "true"
type textarea "Hello, Thank you for sharing your honest feedback. We're truly sorry to hear th…"
radio input "true"
type textarea "Hello, Thank you for sharing your honest feedback. We're truly sorry to hear th…"
radio input "true"
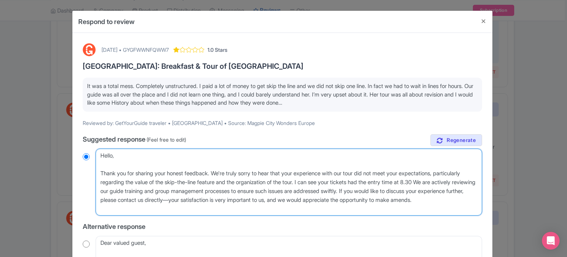
type textarea "Hello, Thank you for sharing your honest feedback. We're truly sorry to hear th…"
radio input "true"
type textarea "Hello, Thank you for sharing your honest feedback. We're truly sorry to hear th…"
radio input "true"
type textarea "Hello, Thank you for sharing your honest feedback. We're truly sorry to hear th…"
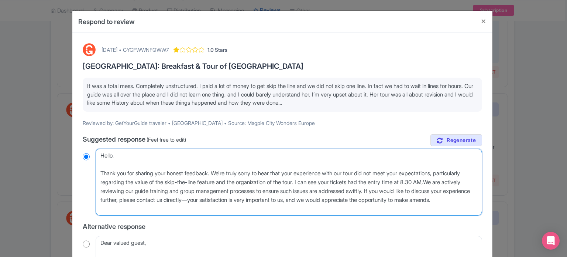
radio input "true"
type textarea "Hello, Thank you for sharing your honest feedback. We're truly sorry to hear th…"
radio input "true"
type textarea "Hello, Thank you for sharing your honest feedback. We're truly sorry to hear th…"
radio input "true"
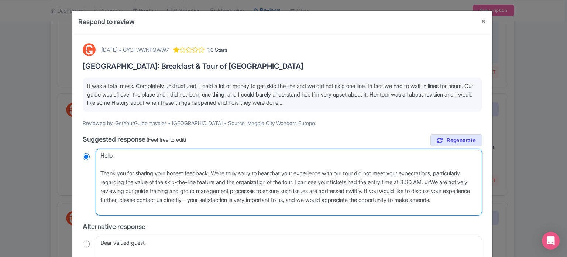
type textarea "Hello, Thank you for sharing your honest feedback. We're truly sorry to hear th…"
radio input "true"
type textarea "Hello, Thank you for sharing your honest feedback. We're truly sorry to hear th…"
radio input "true"
type textarea "Hello, Thank you for sharing your honest feedback. We're truly sorry to hear th…"
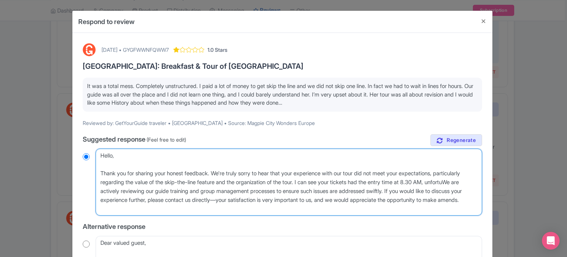
radio input "true"
drag, startPoint x: 100, startPoint y: 180, endPoint x: 158, endPoint y: 182, distance: 58.3
click at [158, 182] on textarea "Dear GetYourGuide traveler, Thank you for sharing your honest feedback. We're t…" at bounding box center [289, 181] width 386 height 67
click at [215, 176] on textarea "Dear GetYourGuide traveler, Thank you for sharing your honest feedback. We're t…" at bounding box center [289, 181] width 386 height 67
click at [242, 183] on textarea "Dear GetYourGuide traveler, Thank you for sharing your honest feedback. We're t…" at bounding box center [289, 181] width 386 height 67
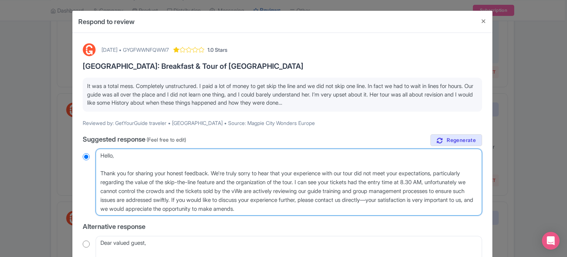
click at [242, 183] on textarea "Dear GetYourGuide traveler, Thank you for sharing your honest feedback. We're t…" at bounding box center [289, 181] width 386 height 67
click at [287, 191] on textarea "Dear GetYourGuide traveler, Thank you for sharing your honest feedback. We're t…" at bounding box center [289, 181] width 386 height 67
click at [298, 192] on textarea "Dear GetYourGuide traveler, Thank you for sharing your honest feedback. We're t…" at bounding box center [289, 181] width 386 height 67
drag, startPoint x: 302, startPoint y: 190, endPoint x: 307, endPoint y: 191, distance: 4.5
click at [307, 191] on textarea "Dear GetYourGuide traveler, Thank you for sharing your honest feedback. We're t…" at bounding box center [289, 181] width 386 height 67
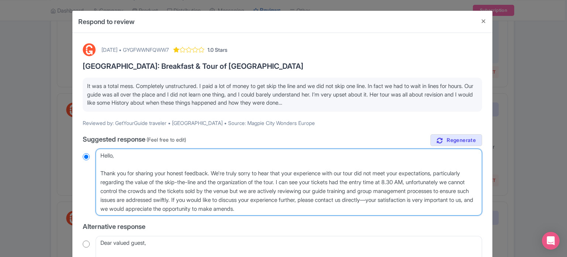
drag, startPoint x: 351, startPoint y: 190, endPoint x: 161, endPoint y: 199, distance: 191.1
click at [161, 199] on textarea "Dear GetYourGuide traveler, Thank you for sharing your honest feedback. We're t…" at bounding box center [289, 181] width 386 height 67
drag, startPoint x: 297, startPoint y: 206, endPoint x: 360, endPoint y: 200, distance: 62.6
click at [360, 200] on textarea "Dear GetYourGuide traveler, Thank you for sharing your honest feedback. We're t…" at bounding box center [289, 181] width 386 height 67
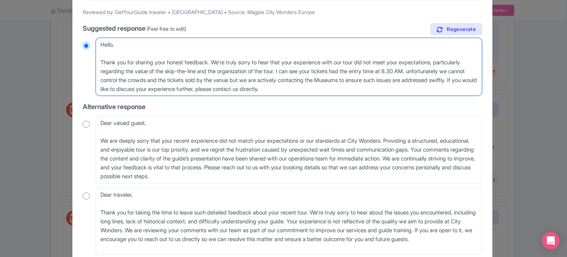
scroll to position [148, 0]
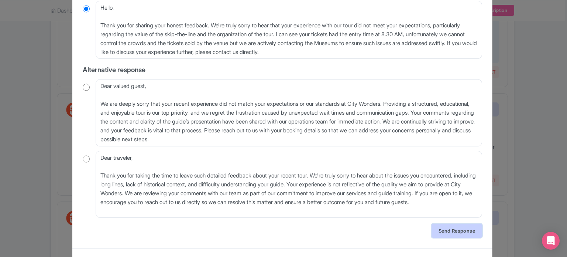
click at [445, 233] on link "Send Response" at bounding box center [456, 230] width 51 height 14
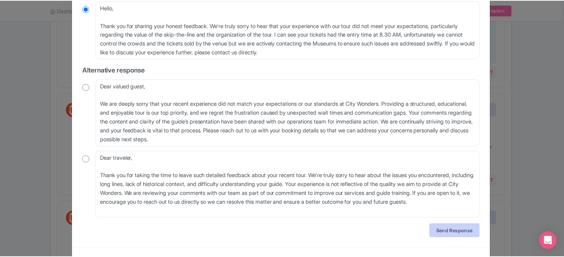
scroll to position [0, 0]
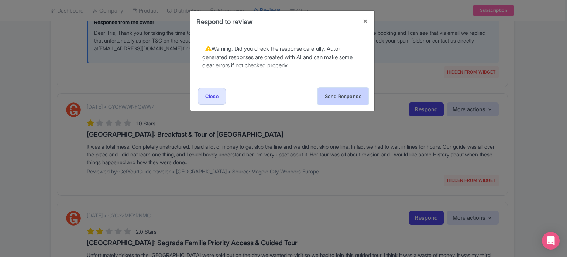
click at [331, 91] on button "Send Response" at bounding box center [343, 96] width 51 height 17
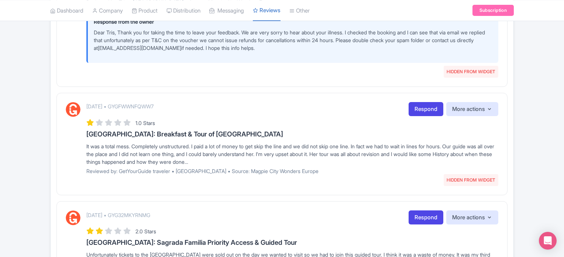
scroll to position [295, 0]
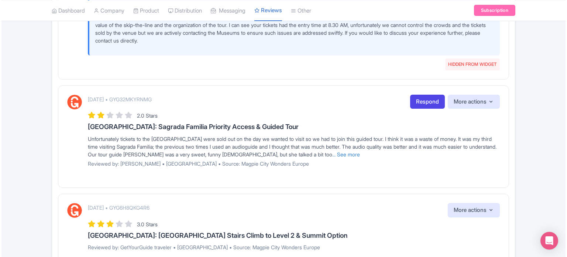
scroll to position [480, 0]
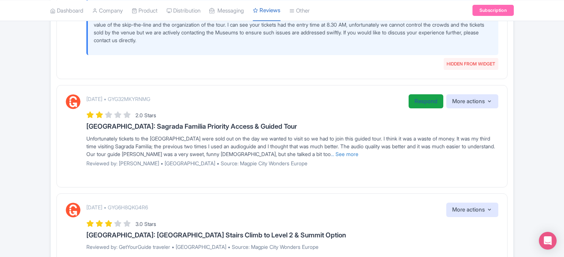
click at [420, 103] on link "Respond" at bounding box center [426, 101] width 35 height 14
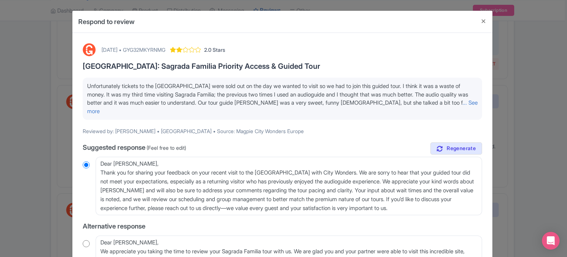
click at [447, 102] on link "... See more" at bounding box center [282, 107] width 391 height 16
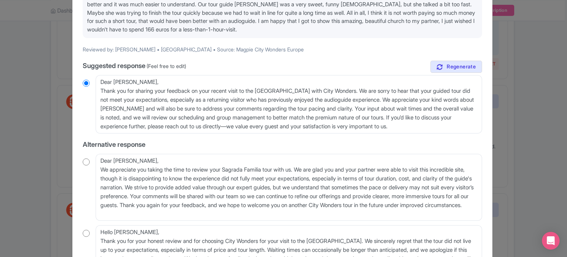
scroll to position [111, 0]
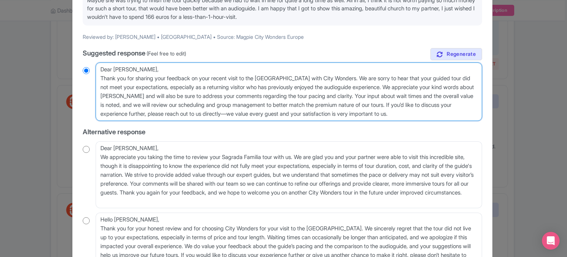
click at [144, 95] on textarea "Dear Jan, Thank you for sharing your feedback on your recent visit to the Sagra…" at bounding box center [289, 91] width 386 height 58
type textarea "Dear Jan, Thank you for sharing your feedback on your recent visit to the Sagra…"
radio input "true"
type textarea "Dear Jan, Thank you for sharing your feedback on your recent visit to the Sagra…"
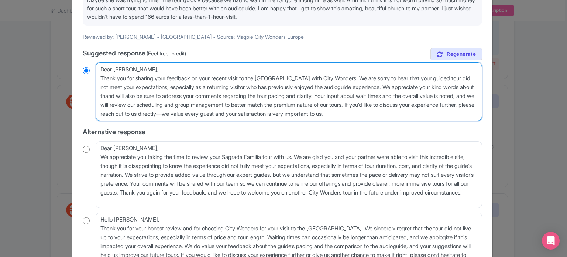
radio input "true"
type textarea "Dear Jan, Thank you for sharing your feedback on your recent visit to the Sagra…"
radio input "true"
type textarea "Dear Jan, Thank you for sharing your feedback on your recent visit to the Sagra…"
radio input "true"
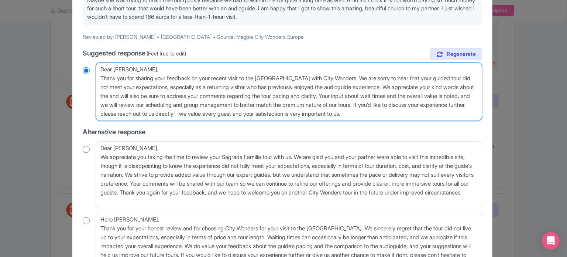
type textarea "Dear Jan, Thank you for sharing your feedback on your recent visit to the Sagra…"
radio input "true"
type textarea "Dear Jan, Thank you for sharing your feedback on your recent visit to the Sagra…"
radio input "true"
type textarea "Dear Jan, Thank you for sharing your feedback on your recent visit to the Sagra…"
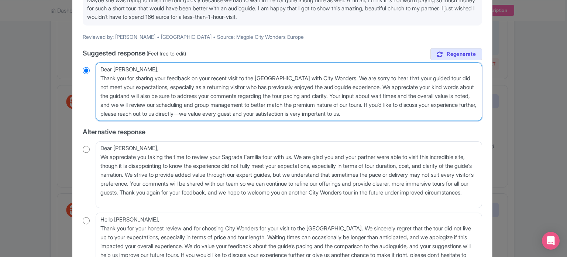
radio input "true"
type textarea "Dear Jan, Thank you for sharing your feedback on your recent visit to the Sagra…"
radio input "true"
type textarea "Dear Jan, Thank you for sharing your feedback on your recent visit to the Sagra…"
radio input "true"
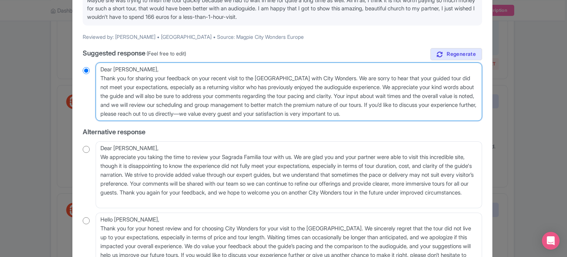
drag, startPoint x: 382, startPoint y: 96, endPoint x: 444, endPoint y: 114, distance: 64.5
click at [444, 114] on textarea "Dear Jan, Thank you for sharing your feedback on your recent visit to the Sagra…" at bounding box center [289, 91] width 386 height 58
type textarea "Dear [PERSON_NAME], Thank you for sharing your feedback on your recent visit to…"
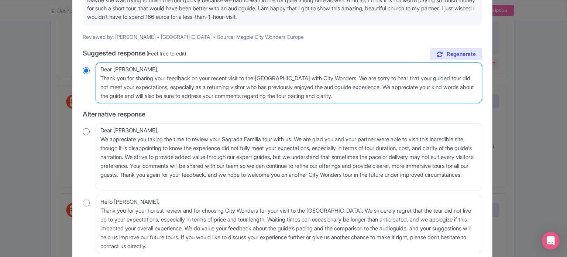
radio input "true"
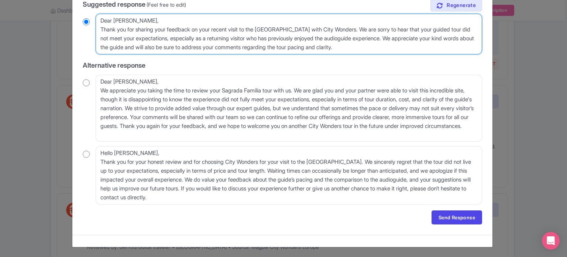
scroll to position [159, 0]
type textarea "Dear [PERSON_NAME], Thank you for sharing your feedback on your recent visit to…"
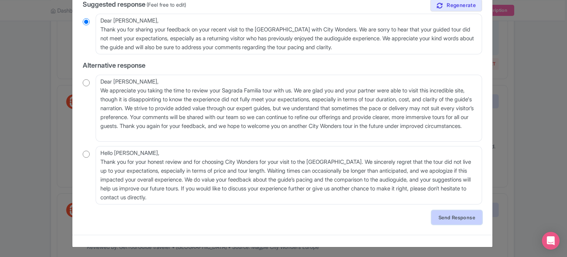
click at [453, 216] on link "Send Response" at bounding box center [456, 217] width 51 height 14
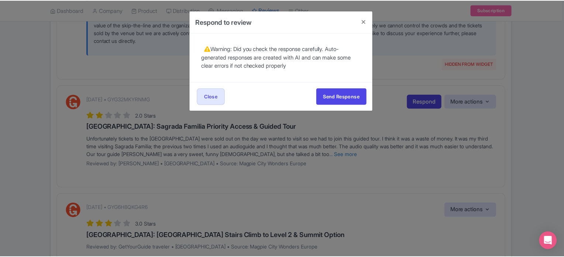
scroll to position [0, 0]
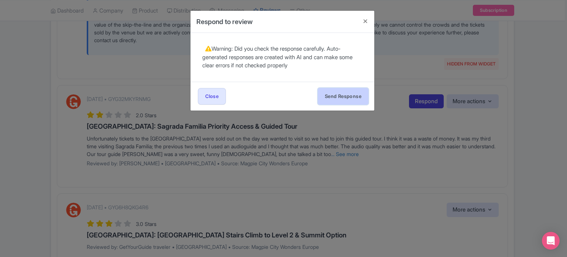
click at [357, 101] on button "Send Response" at bounding box center [343, 96] width 51 height 17
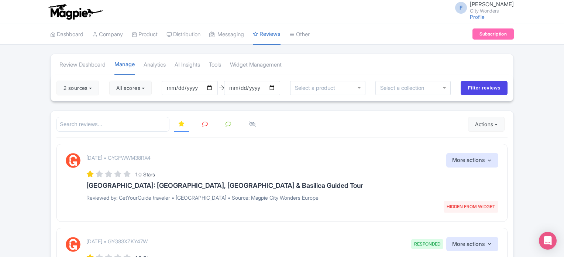
click at [202, 125] on link at bounding box center [205, 124] width 14 height 14
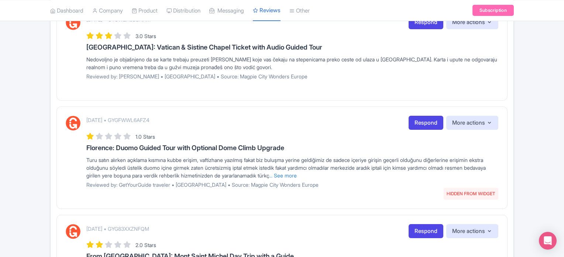
scroll to position [977, 0]
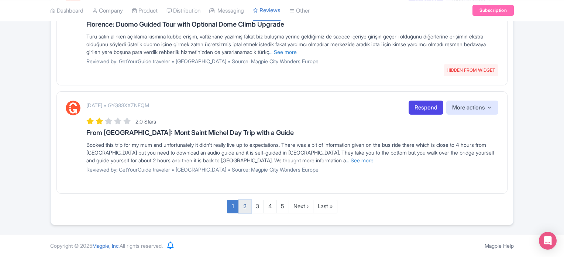
click at [245, 207] on link "2" at bounding box center [244, 206] width 13 height 14
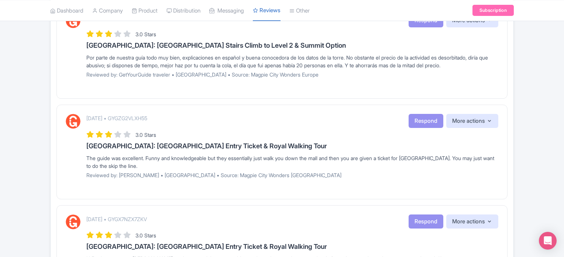
scroll to position [931, 0]
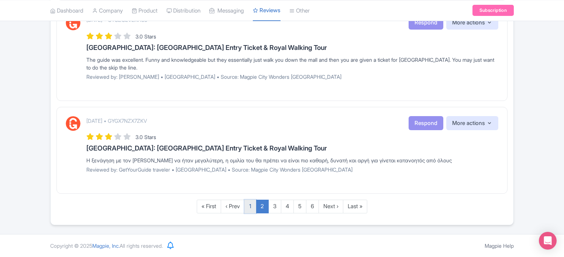
click at [250, 208] on link "1" at bounding box center [250, 206] width 12 height 14
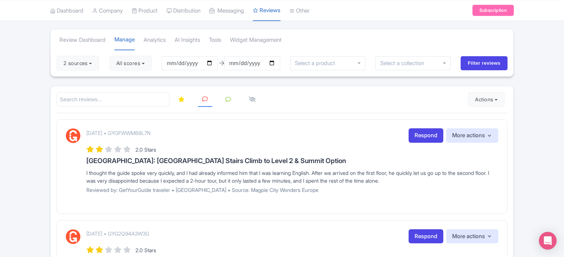
scroll to position [37, 0]
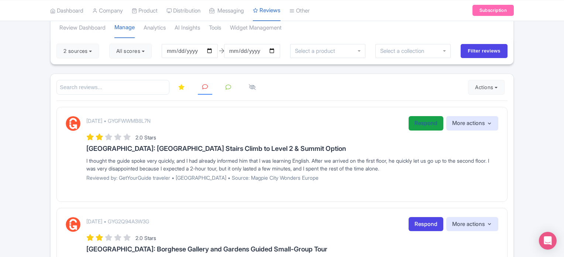
click at [417, 122] on link "Respond" at bounding box center [426, 123] width 35 height 14
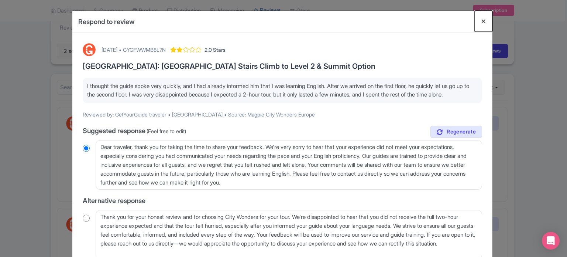
click at [485, 21] on button "Close" at bounding box center [484, 21] width 18 height 21
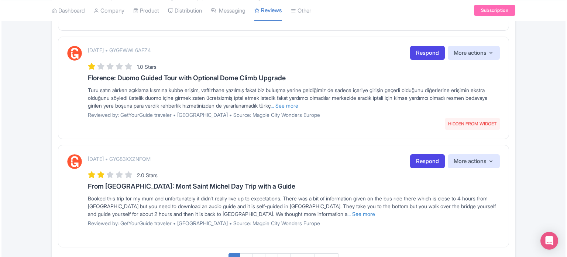
scroll to position [849, 0]
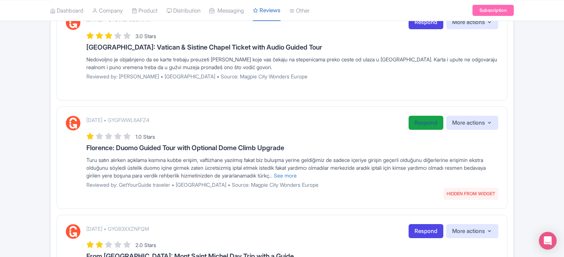
click at [417, 128] on link "Respond" at bounding box center [426, 123] width 35 height 14
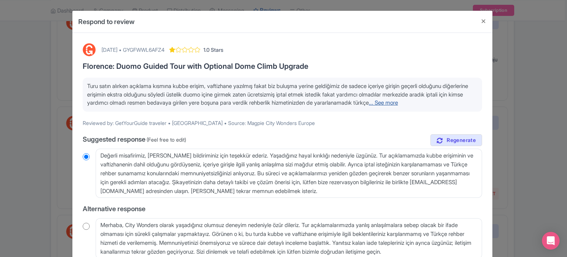
click at [398, 103] on link "... See more" at bounding box center [383, 102] width 29 height 7
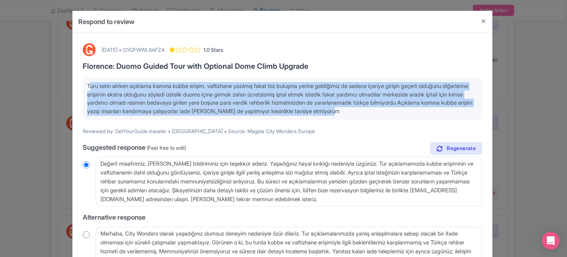
drag, startPoint x: 430, startPoint y: 112, endPoint x: 87, endPoint y: 88, distance: 343.7
click at [87, 88] on p "Turu satın alırken açıklama kısmına kubbe erişim, vaftizhane yazılmış fakat biz…" at bounding box center [282, 98] width 391 height 33
copy span "Turu satın alırken açıklama kısmına kubbe erişim, vaftizhane yazılmış fakat biz…"
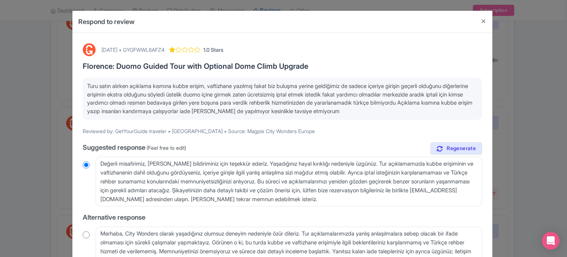
click at [165, 53] on div "October 07, 2025 • GYGFWWL6AFZ4" at bounding box center [133, 50] width 63 height 8
copy div "GYGFWWL6AFZ4"
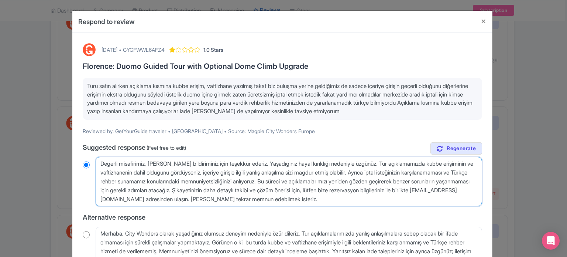
drag, startPoint x: 333, startPoint y: 201, endPoint x: 89, endPoint y: 163, distance: 247.7
click at [89, 163] on div "Değerli misafirimiz, geri bildiriminiz için teşekkür ederiz. Yaşadığınız hayal …" at bounding box center [282, 181] width 399 height 49
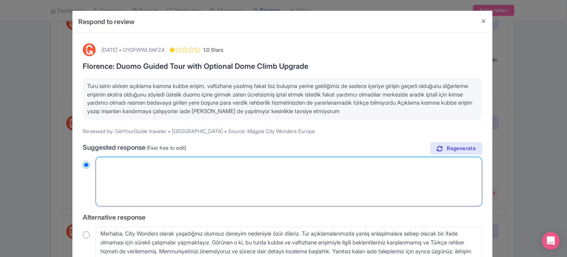
radio input "true"
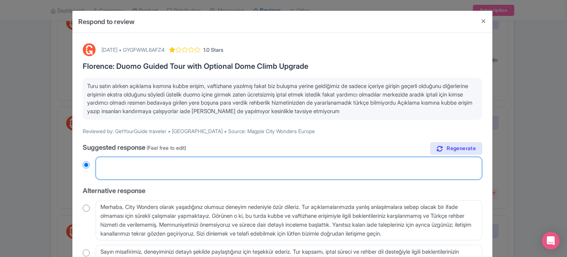
paste textarea "Değerli Misafirimiz, geri bildiriminiz için teşekkür ederiz. Hayal kırıklığınız…"
type textarea "Değerli Misafirimiz, geri bildiriminiz için teşekkür ederiz. Hayal kırıklığınız…"
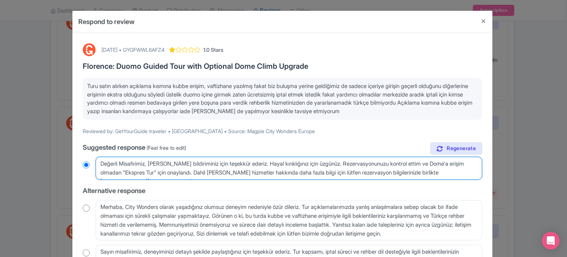
radio input "true"
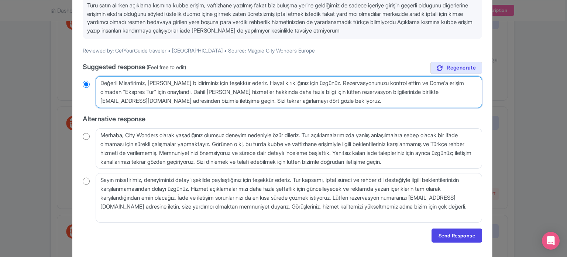
scroll to position [99, 0]
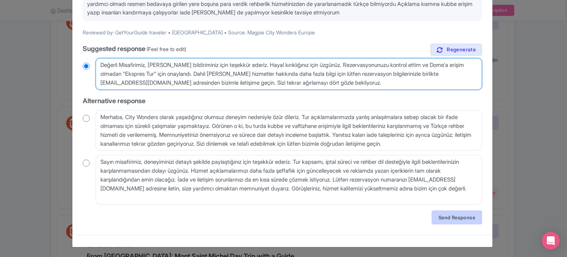
type textarea "Değerli Misafirimiz, geri bildiriminiz için teşekkür ederiz. Hayal kırıklığınız…"
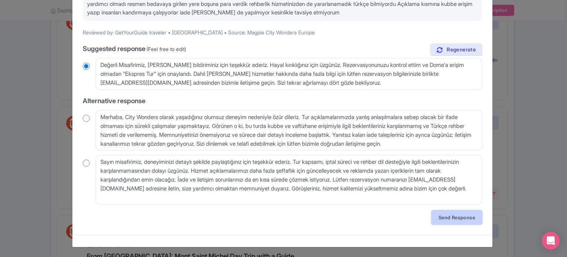
click at [441, 215] on link "Send Response" at bounding box center [456, 217] width 51 height 14
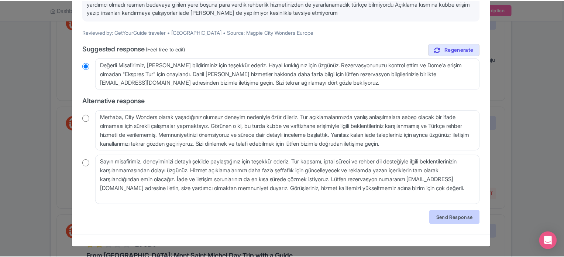
scroll to position [0, 0]
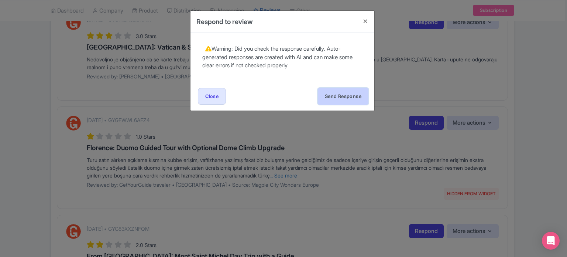
click at [335, 95] on button "Send Response" at bounding box center [343, 96] width 51 height 17
